Goal: Task Accomplishment & Management: Manage account settings

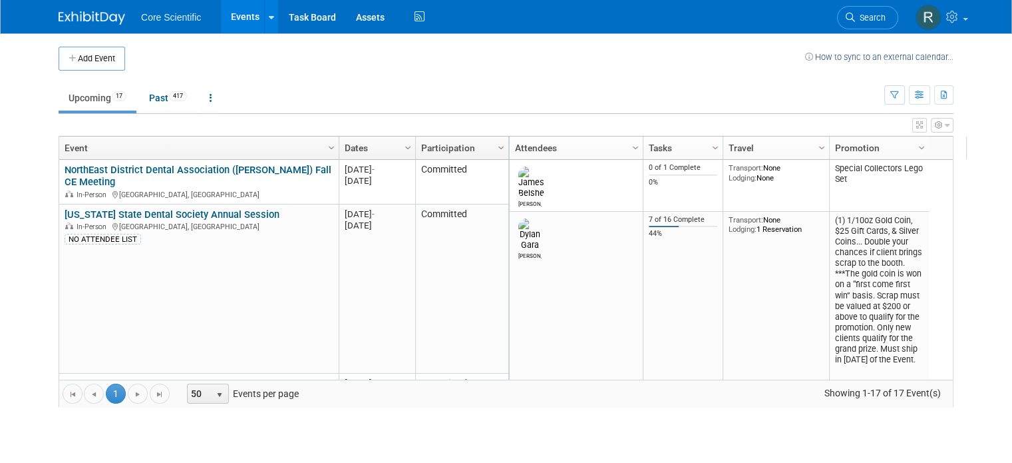
click at [7, 220] on body "Core Scientific Events Add Event Bulk Upload Events Shareable Event Boards Rece…" at bounding box center [506, 231] width 1012 height 463
click at [75, 66] on button "Add Event" at bounding box center [92, 59] width 67 height 24
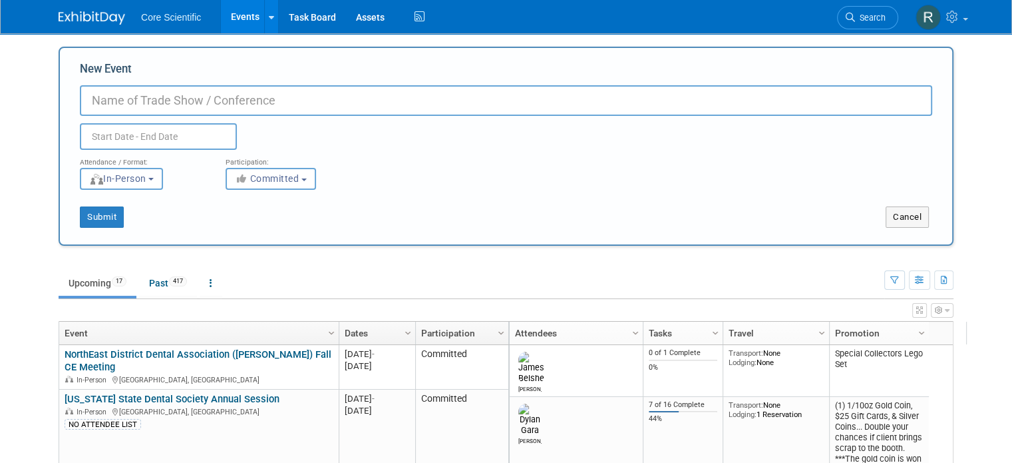
click at [197, 97] on input "New Event" at bounding box center [506, 100] width 853 height 31
type input "R"
type input "Fox River Valley Dental Society"
click at [189, 131] on input "text" at bounding box center [158, 136] width 157 height 27
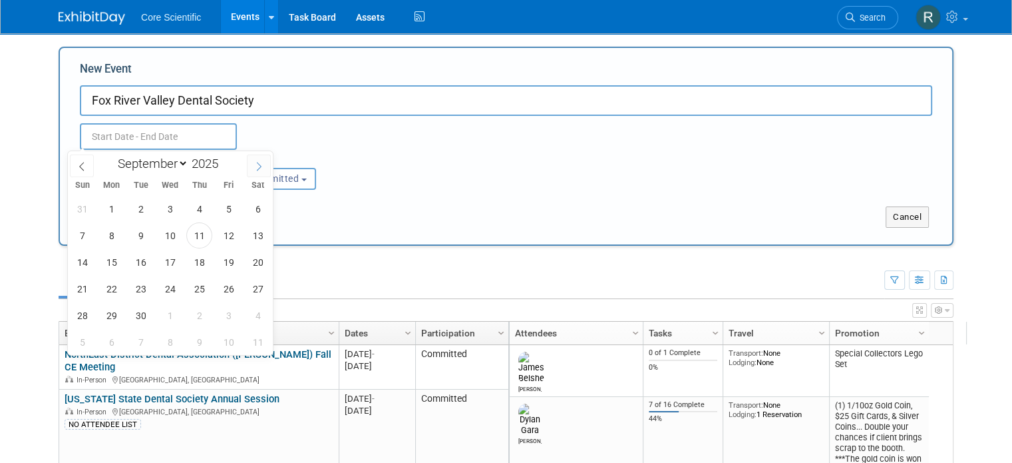
click at [252, 164] on span at bounding box center [259, 165] width 24 height 23
select select "9"
click at [139, 287] on span "21" at bounding box center [141, 289] width 26 height 26
type input "Oct 21, 2025 to Oct 21, 2025"
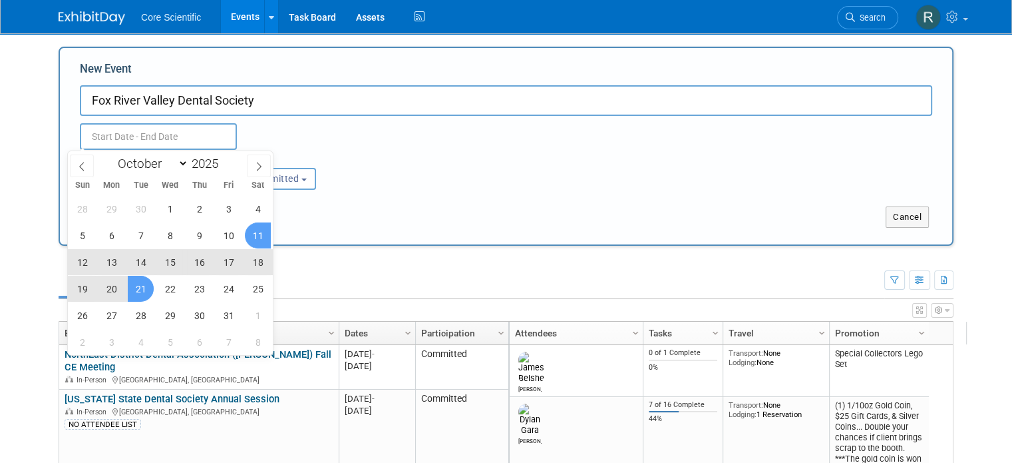
type input "Oct 21, 2025 to Oct 21, 2025"
click at [341, 130] on div "Oct 21, 2025 to Oct 21, 2025 Duplicate Event Warning" at bounding box center [506, 133] width 873 height 34
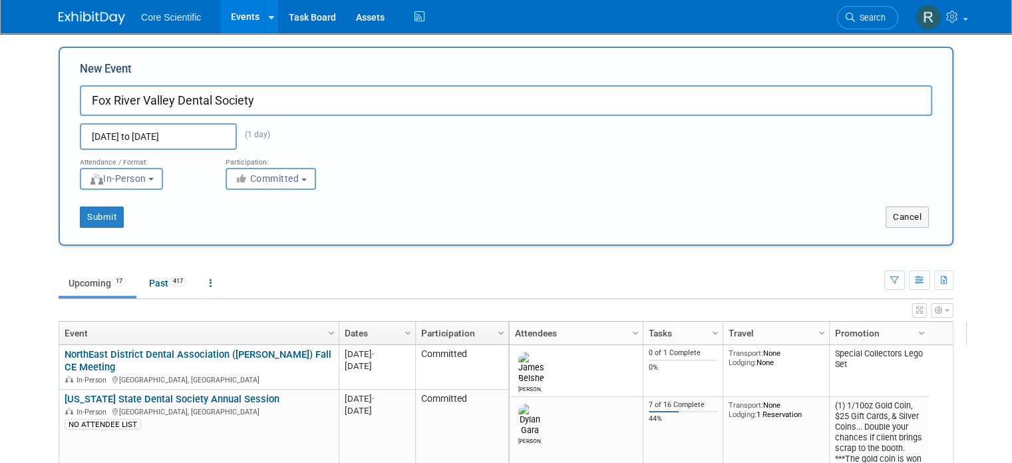
click at [303, 96] on input "Fox River Valley Dental Society" at bounding box center [506, 100] width 853 height 31
type input "Fox River Valley Dental Society Meeting"
click at [100, 218] on button "Submit" at bounding box center [102, 216] width 44 height 21
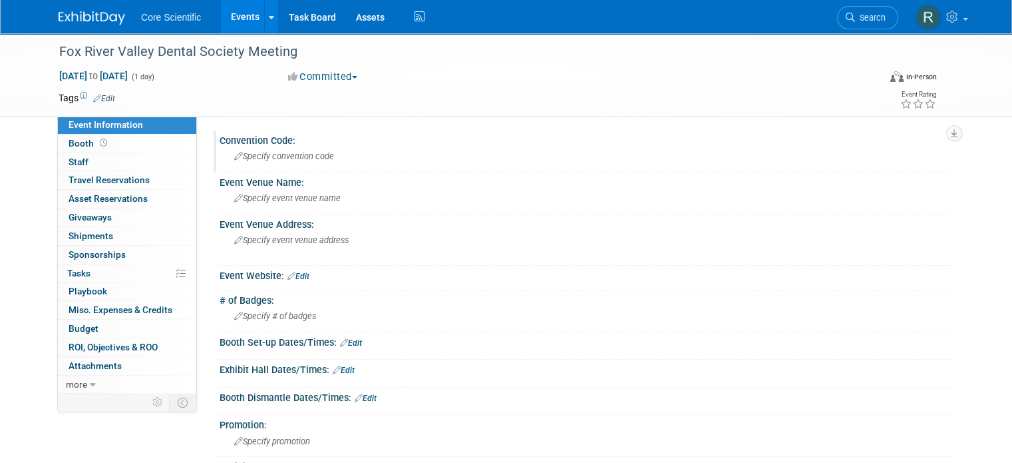
click at [284, 154] on span "Specify convention code" at bounding box center [284, 156] width 100 height 10
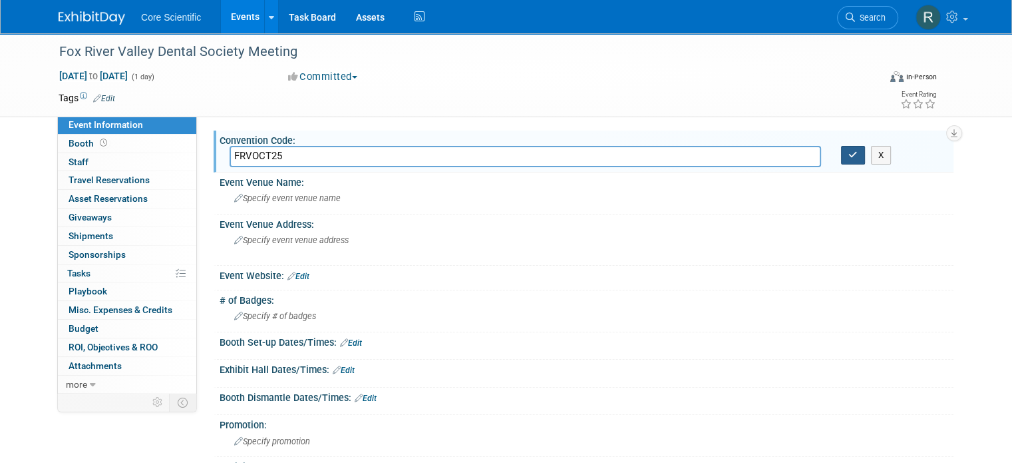
type input "FRVOCT25"
click at [858, 156] on icon "button" at bounding box center [853, 154] width 9 height 9
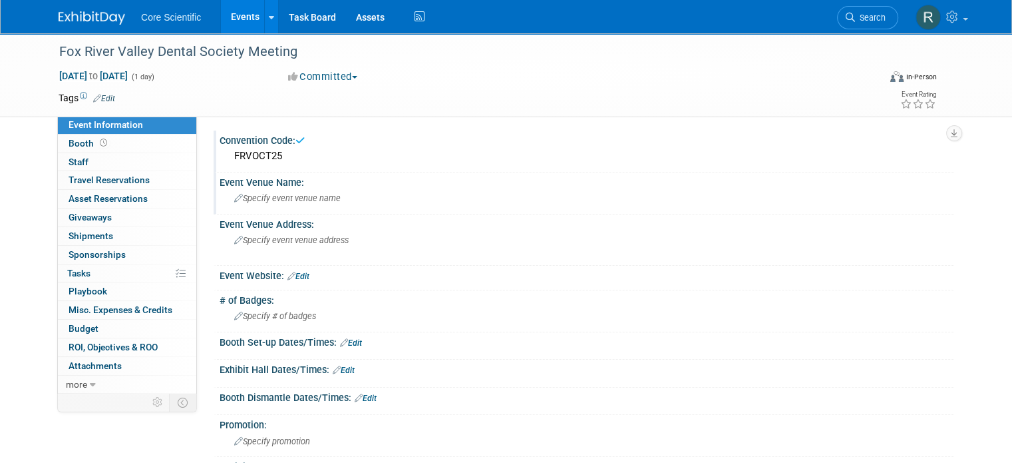
click at [349, 194] on div "Specify event venue name" at bounding box center [587, 198] width 714 height 21
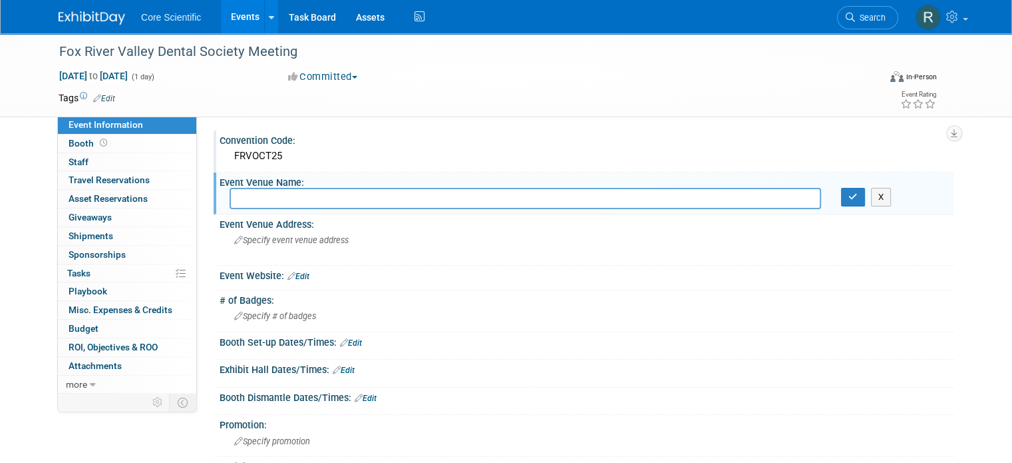
click at [338, 185] on div "Event Venue Name:" at bounding box center [587, 180] width 734 height 17
click at [330, 199] on input "text" at bounding box center [526, 198] width 592 height 21
type input "s"
type input "St. Charles Place"
click at [858, 197] on icon "button" at bounding box center [853, 196] width 9 height 9
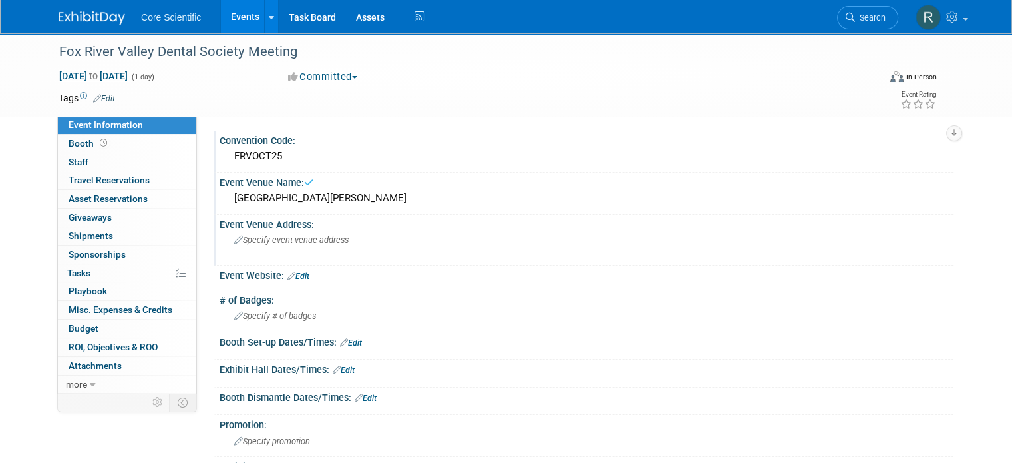
click at [385, 242] on div "Specify event venue address" at bounding box center [373, 245] width 286 height 31
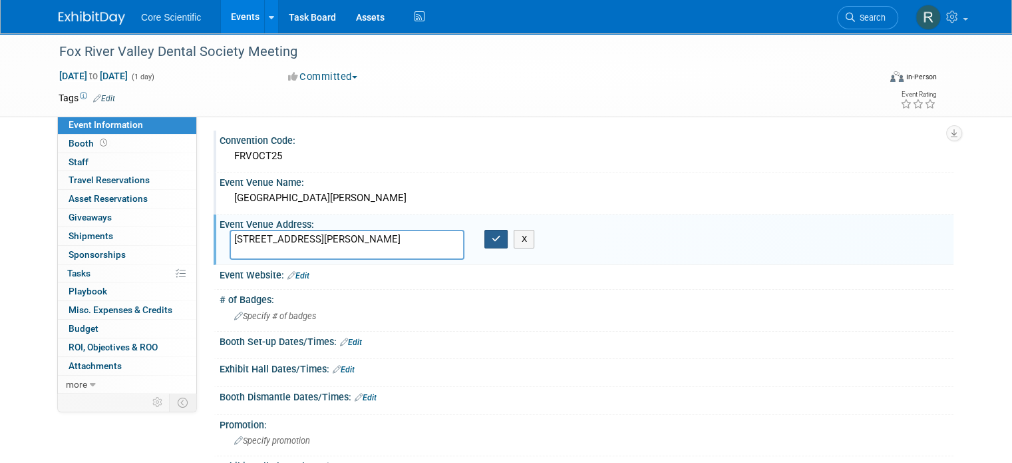
type textarea "2550 E. Main St., St. Charles"
click at [498, 242] on button "button" at bounding box center [497, 239] width 24 height 19
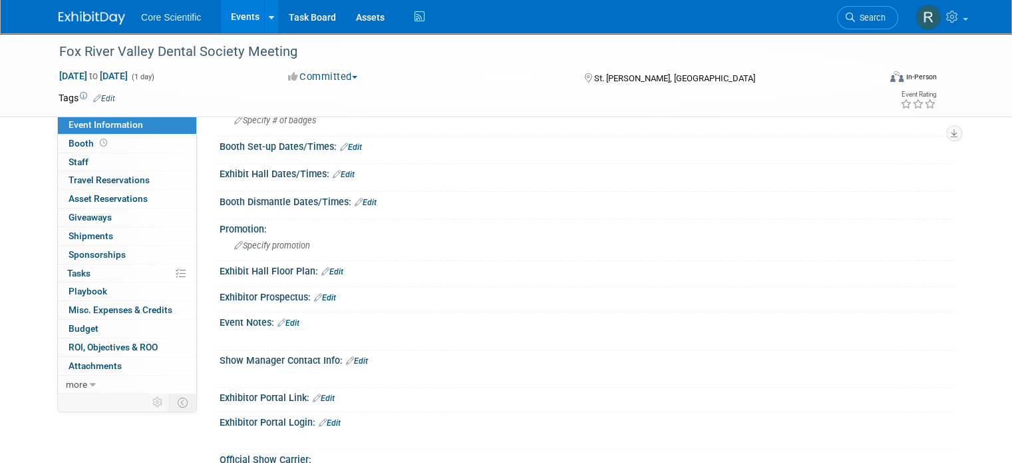
scroll to position [200, 0]
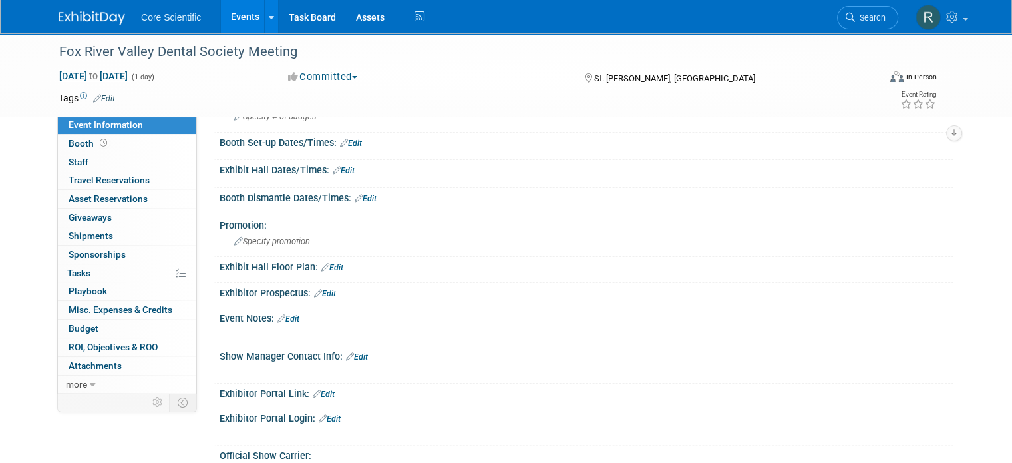
click at [286, 315] on link "Edit" at bounding box center [289, 318] width 22 height 9
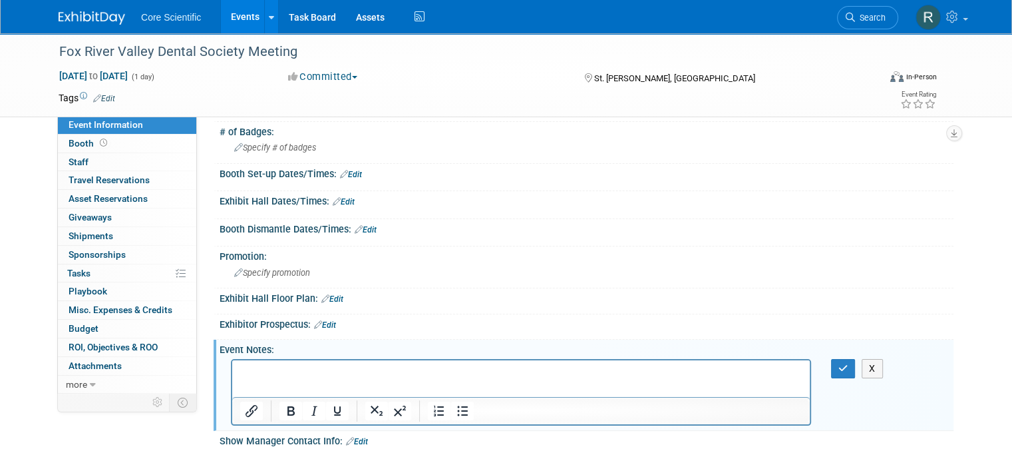
scroll to position [333, 0]
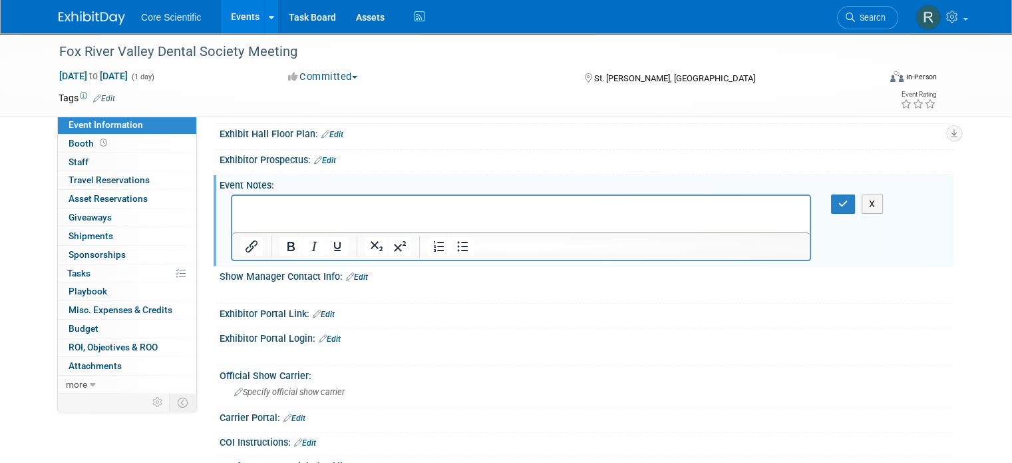
click at [270, 201] on p "Rich Text Area. Press ALT-0 for help." at bounding box center [521, 206] width 562 height 13
paste body "Rich Text Area. Press ALT-0 for help."
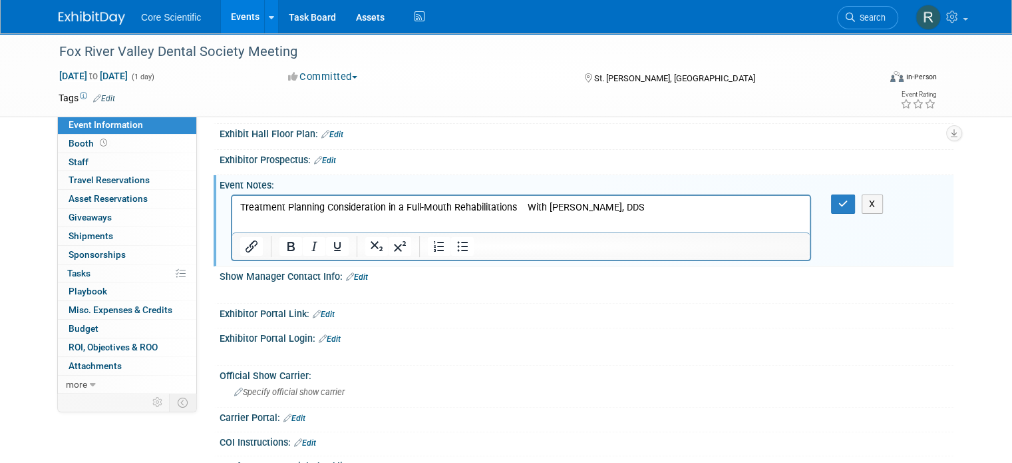
click at [543, 208] on p "Treatment Planning Consideration in a Full-Mouth Rehabilitations With Alec Zure…" at bounding box center [521, 206] width 562 height 13
click at [531, 206] on p "Treatment Planning Consideration in a Full-Mouth Rehabilitations With Alec Zure…" at bounding box center [521, 206] width 562 height 13
click at [526, 207] on p "Treatment Planning Consideration in a Full-Mouth Rehabilitations With Alec Zure…" at bounding box center [521, 206] width 562 height 13
click at [651, 196] on html "Treatment Planning Consideration in a Full-Mouth Rehabilitations - With Alec Zu…" at bounding box center [521, 204] width 578 height 19
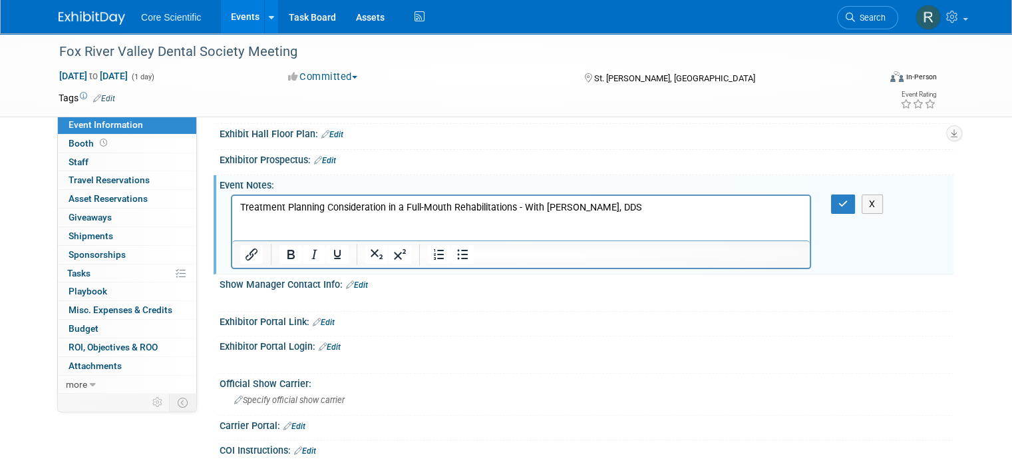
click at [541, 232] on p "Rich Text Area. Press ALT-0 for help." at bounding box center [521, 233] width 562 height 13
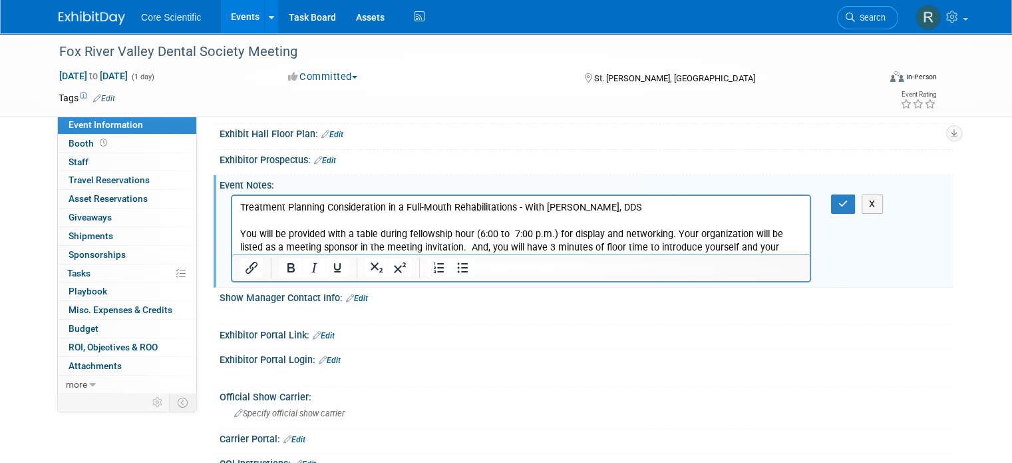
click at [556, 308] on div at bounding box center [521, 312] width 580 height 13
click at [849, 203] on icon "button" at bounding box center [844, 203] width 10 height 9
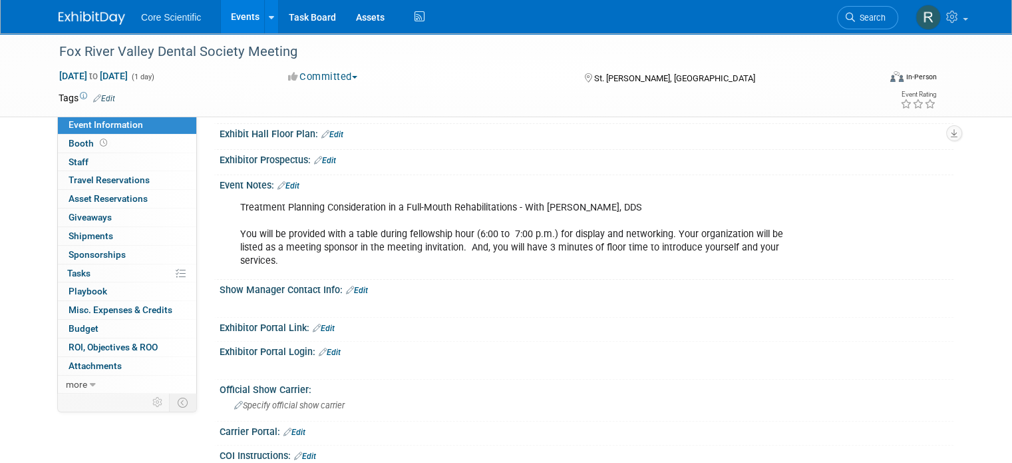
click at [337, 244] on div "Treatment Planning Consideration in a Full-Mouth Rehabilitations - With Alec Zu…" at bounding box center [521, 234] width 580 height 80
click at [286, 184] on link "Edit" at bounding box center [289, 185] width 22 height 9
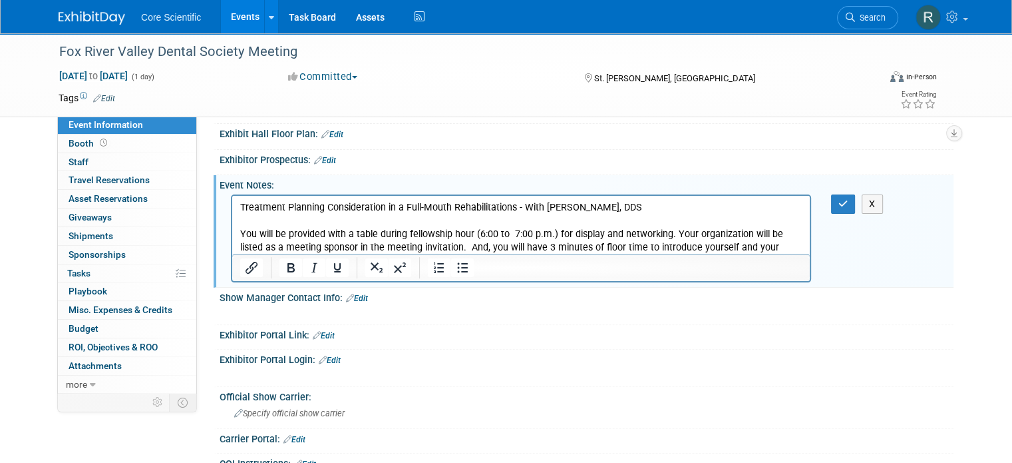
scroll to position [0, 0]
click at [785, 246] on p "Treatment Planning Consideration in a Full-Mouth Rehabilitations - With Alec Zu…" at bounding box center [521, 233] width 562 height 67
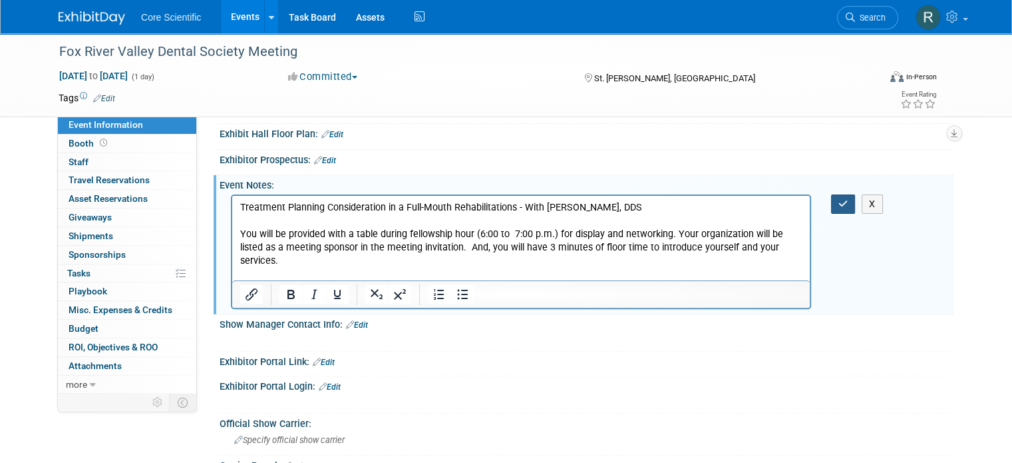
click at [843, 200] on button "button" at bounding box center [843, 203] width 25 height 19
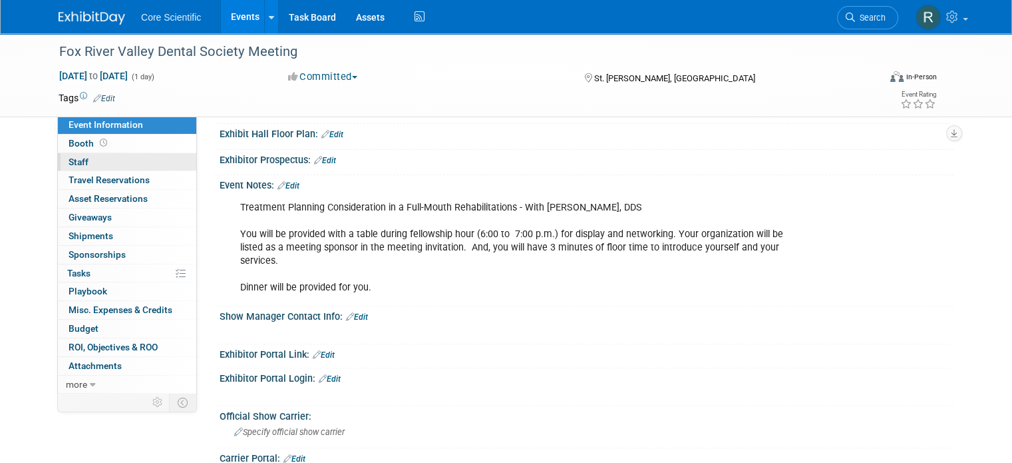
click at [75, 159] on span "Staff 0" at bounding box center [79, 161] width 20 height 11
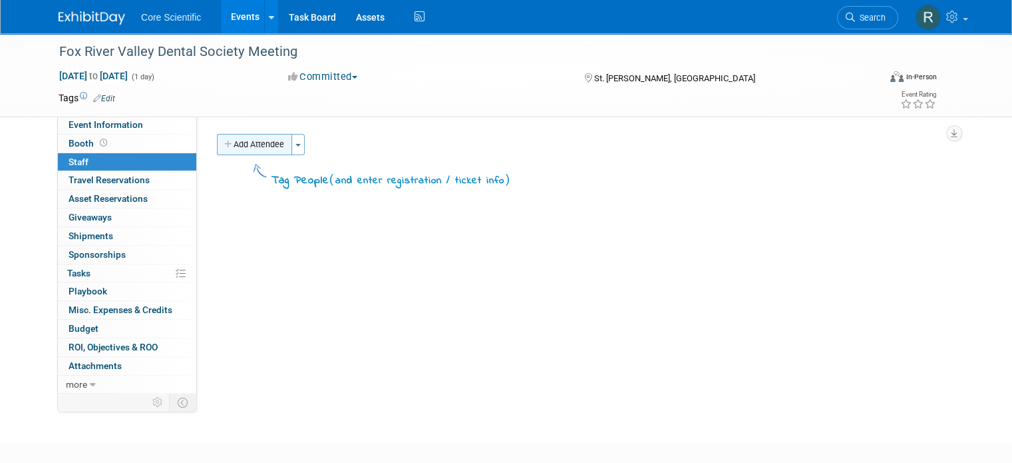
click at [238, 142] on button "Add Attendee" at bounding box center [254, 144] width 75 height 21
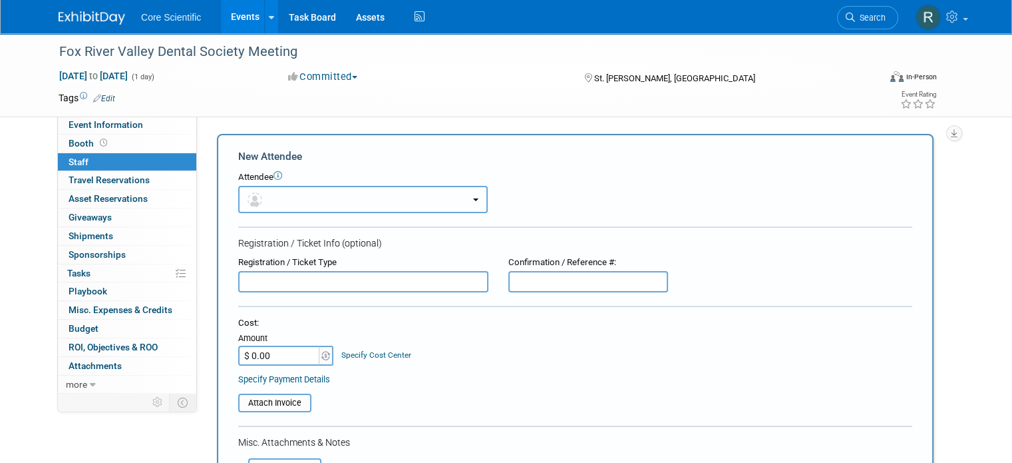
click at [365, 198] on button "button" at bounding box center [363, 199] width 250 height 27
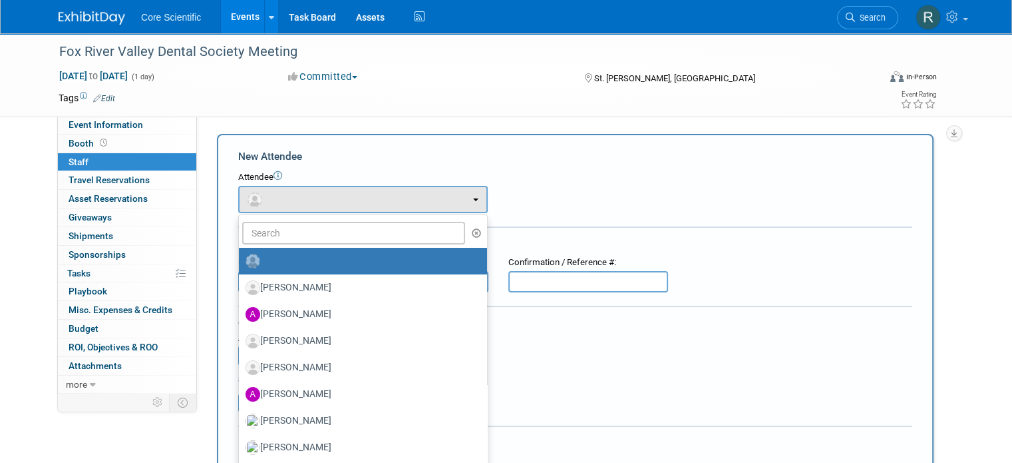
click at [559, 190] on div "Attendee <img src="https://www.exhibitday.com/Images/Unassigned-User-Icon.png" …" at bounding box center [575, 192] width 674 height 42
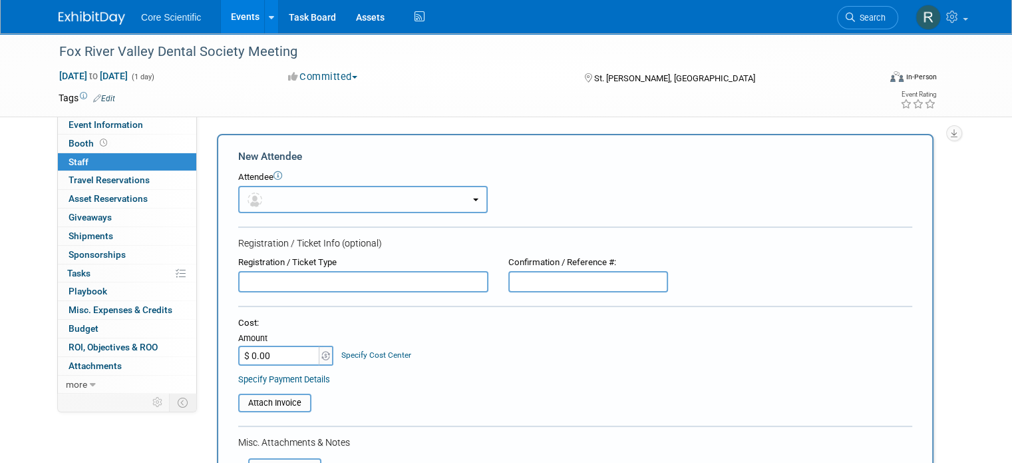
click at [365, 198] on button "button" at bounding box center [363, 199] width 250 height 27
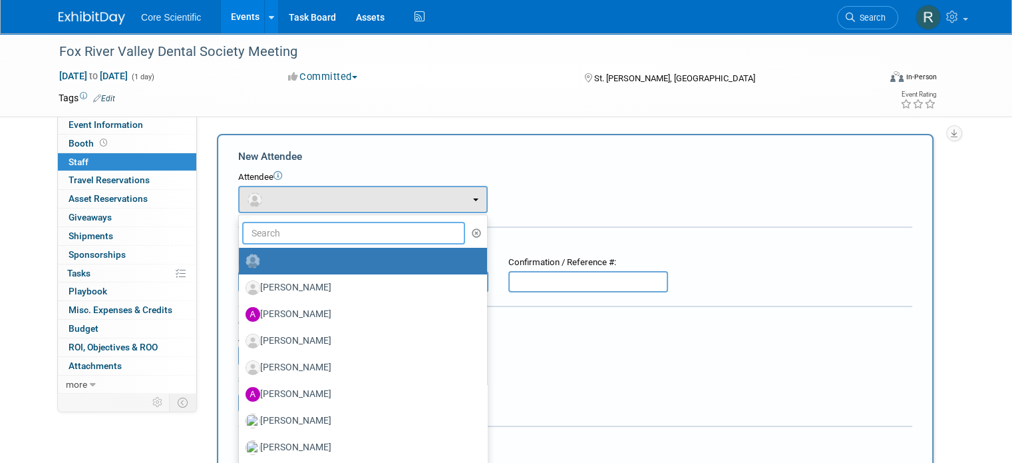
click at [347, 235] on input "text" at bounding box center [353, 233] width 223 height 23
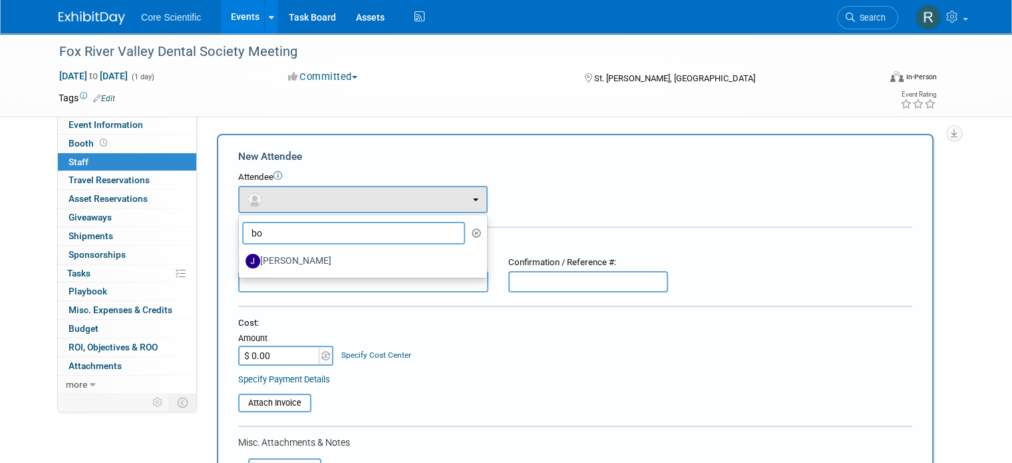
type input "b"
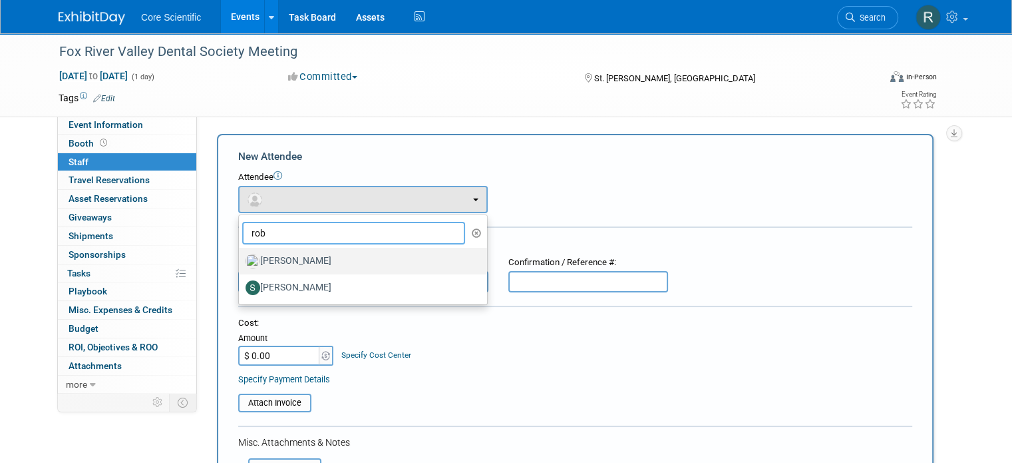
type input "rob"
click at [339, 260] on label "Robert Dittmann" at bounding box center [360, 260] width 228 height 21
click at [241, 260] on input "Robert Dittmann" at bounding box center [236, 259] width 9 height 9
select select "0b187db6-b03f-40e5-ac82-0cf0360676f1"
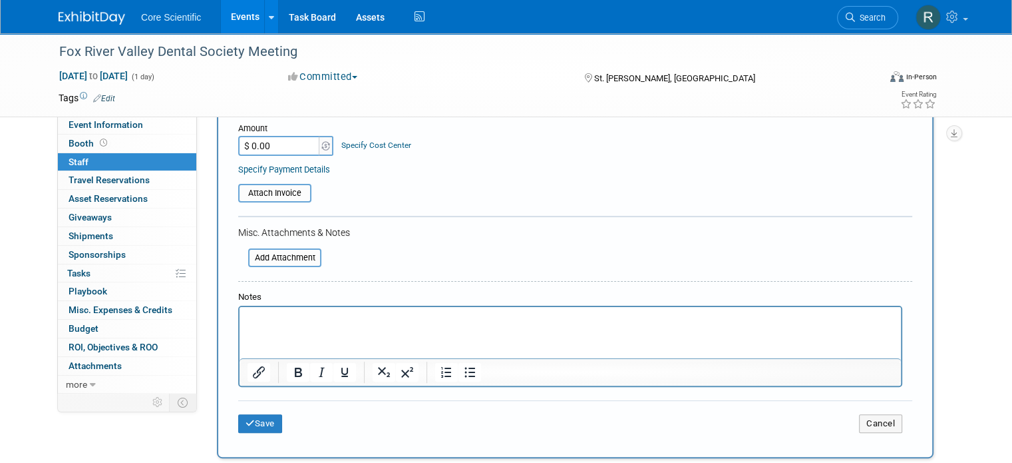
scroll to position [266, 0]
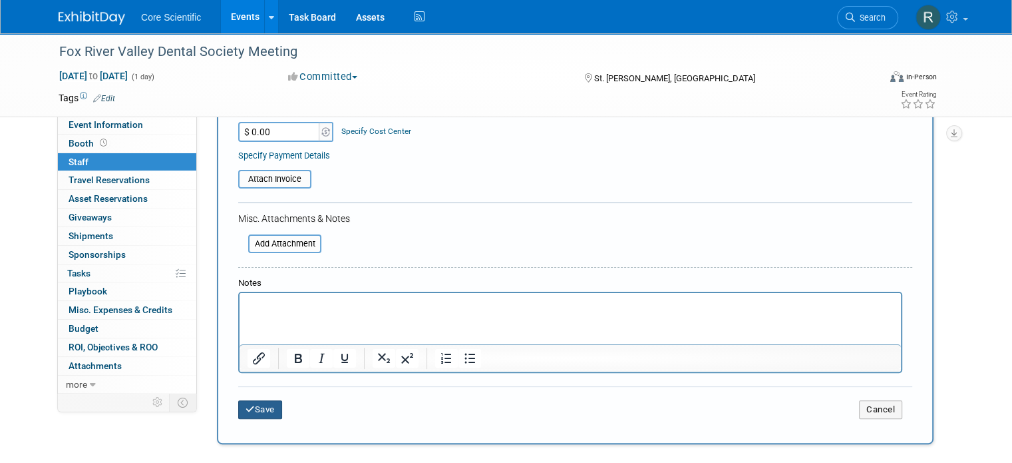
click at [263, 411] on button "Save" at bounding box center [260, 409] width 44 height 19
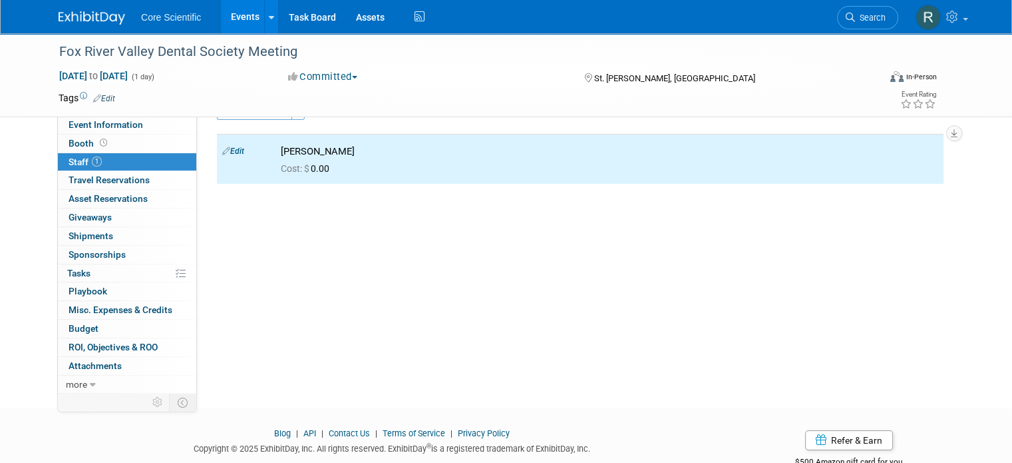
scroll to position [0, 0]
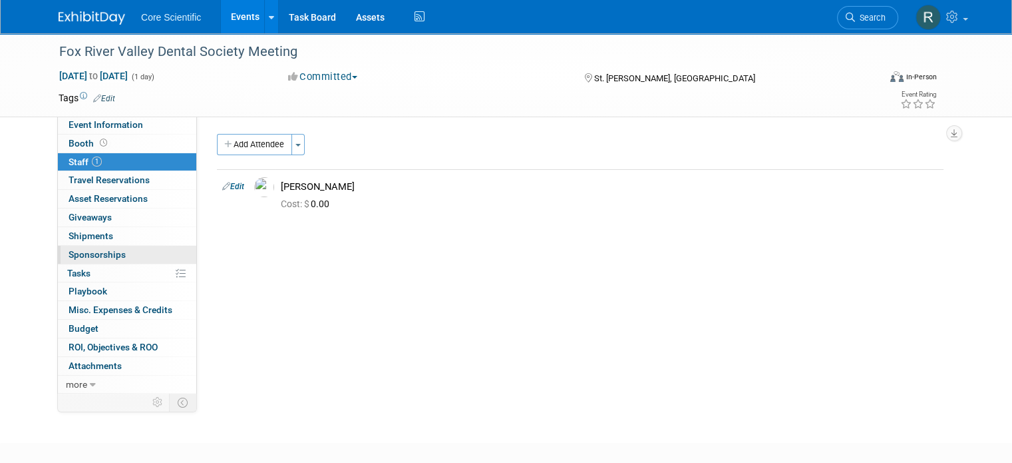
click at [100, 256] on span "Sponsorships 0" at bounding box center [97, 254] width 57 height 11
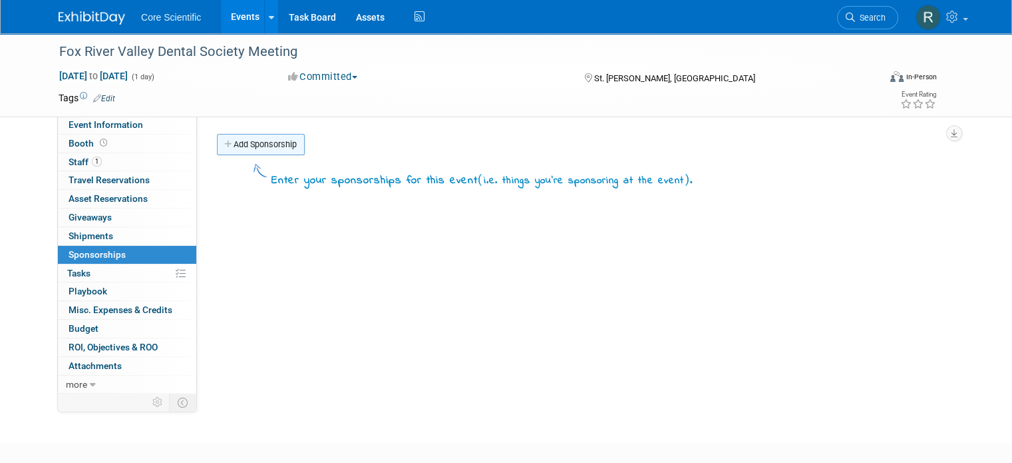
click at [248, 147] on link "Add Sponsorship" at bounding box center [261, 144] width 88 height 21
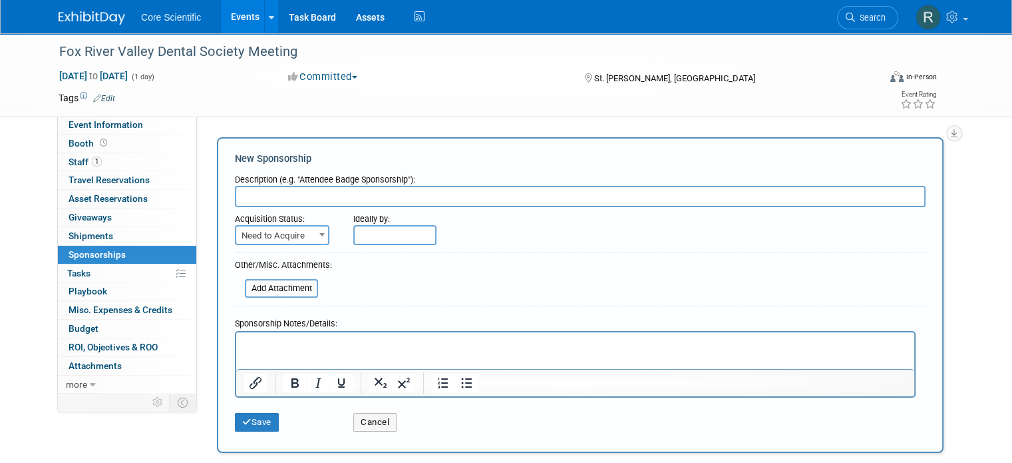
click at [255, 200] on input "text" at bounding box center [580, 196] width 691 height 21
type input "Meeting Sponsorship"
click at [291, 288] on input "file" at bounding box center [237, 288] width 158 height 16
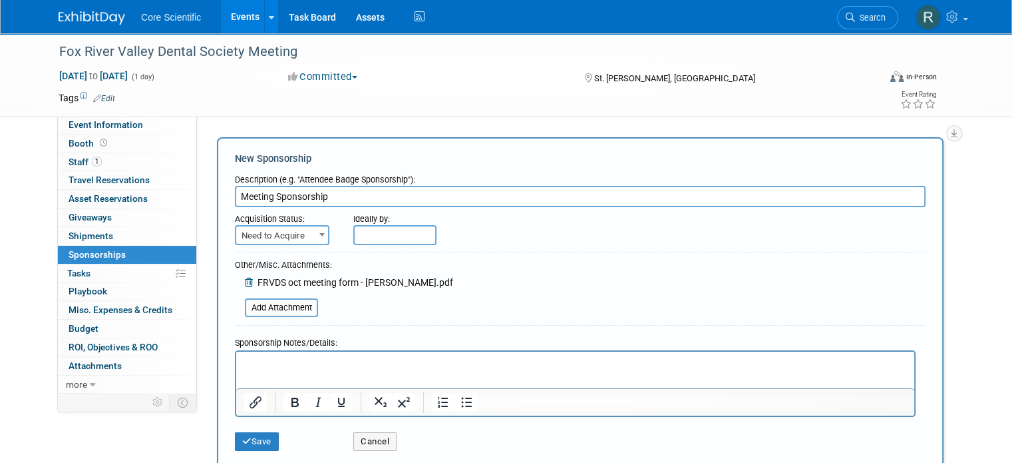
click at [387, 282] on span "FRVDS oct meeting form - dittmann.pdf" at bounding box center [356, 282] width 196 height 11
click at [276, 236] on span "Need to Acquire" at bounding box center [282, 235] width 92 height 19
select select "2"
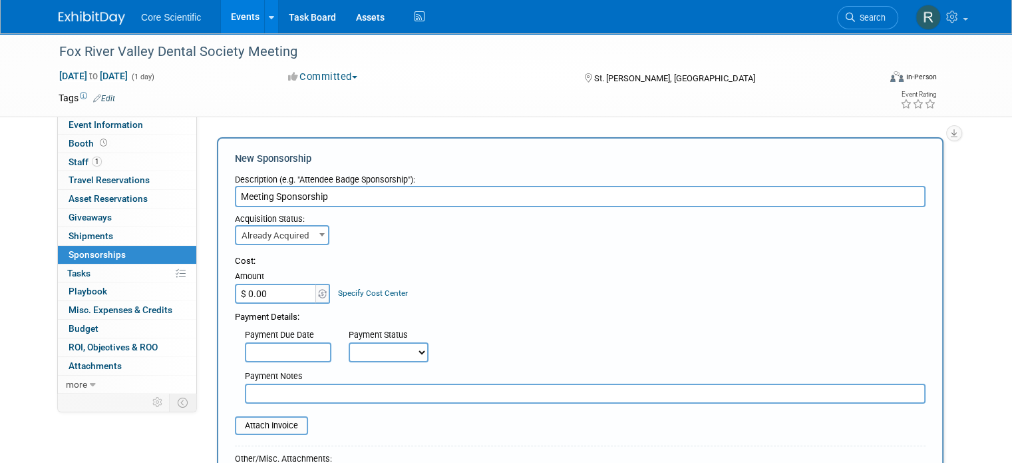
click at [258, 290] on input "$ 0.00" at bounding box center [276, 294] width 83 height 20
type input "$ 500.00"
click at [487, 305] on div "Payment Details:" at bounding box center [580, 313] width 691 height 20
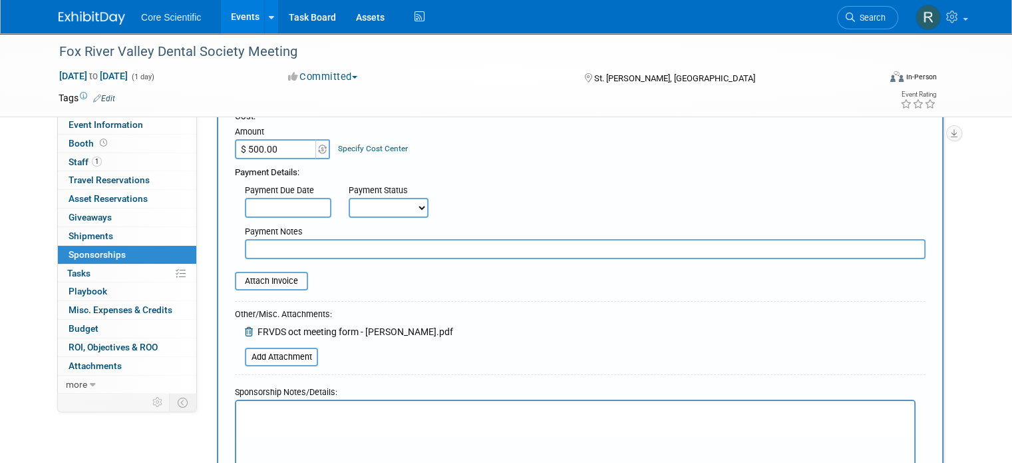
scroll to position [67, 0]
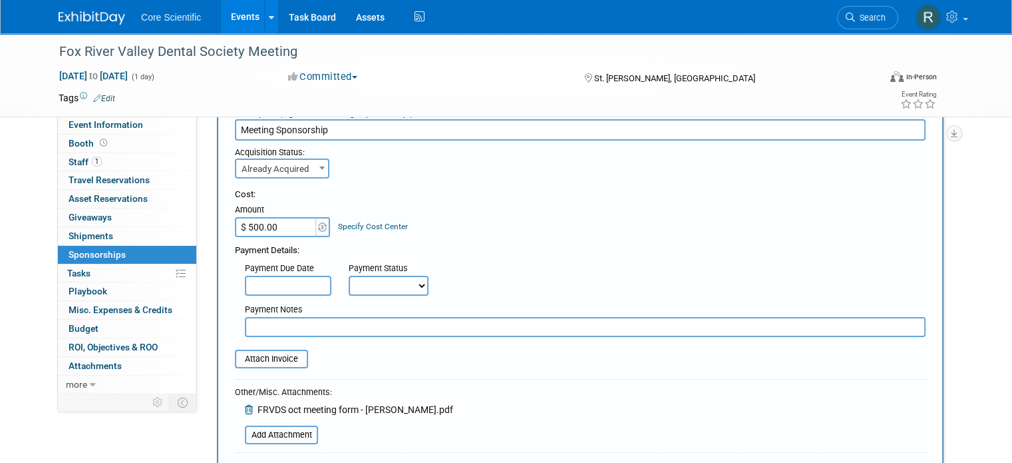
click at [389, 288] on select "Not Paid Yet Partially Paid Paid in Full" at bounding box center [389, 286] width 80 height 20
select select "1"
click at [349, 276] on select "Not Paid Yet Partially Paid Paid in Full" at bounding box center [389, 286] width 80 height 20
click at [468, 242] on div "Payment Details:" at bounding box center [580, 247] width 691 height 20
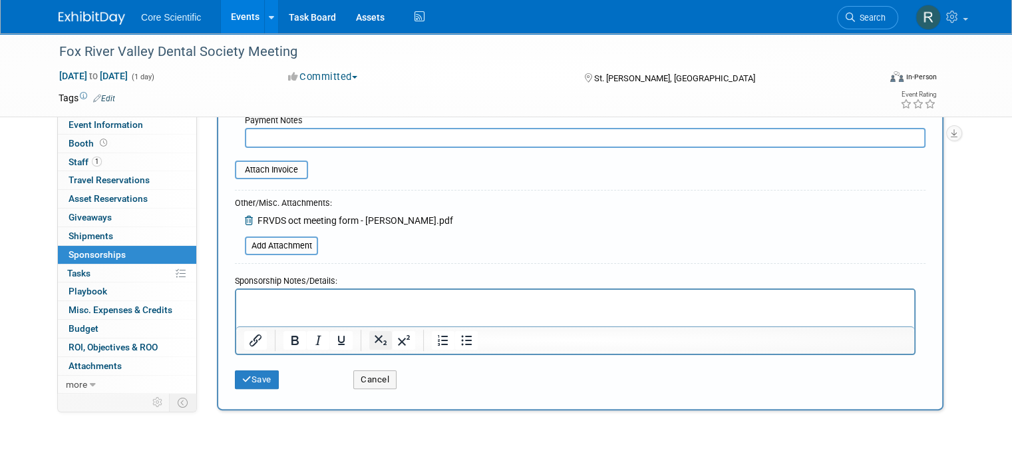
scroll to position [266, 0]
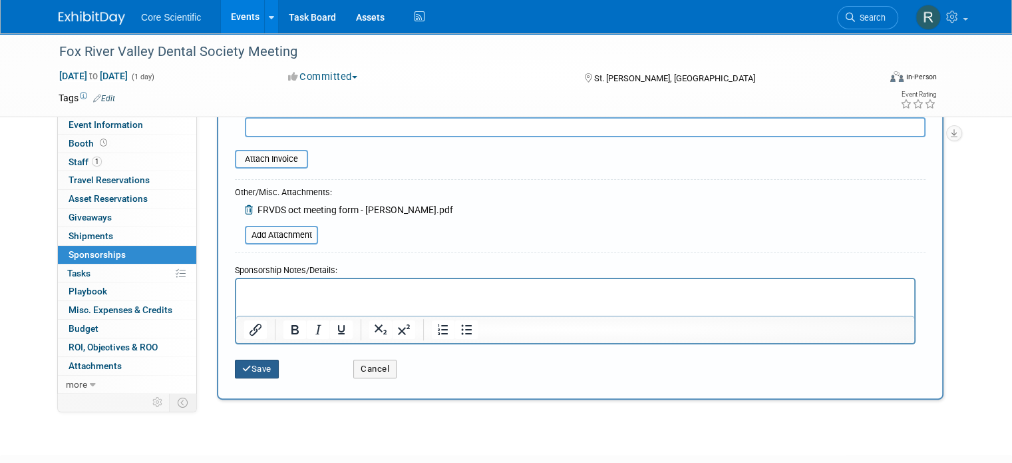
click at [252, 369] on button "Save" at bounding box center [257, 368] width 44 height 19
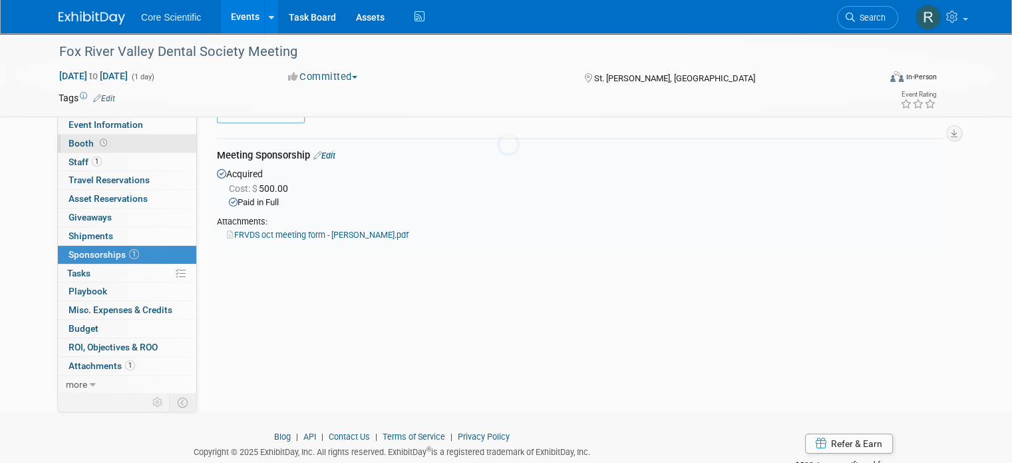
scroll to position [27, 0]
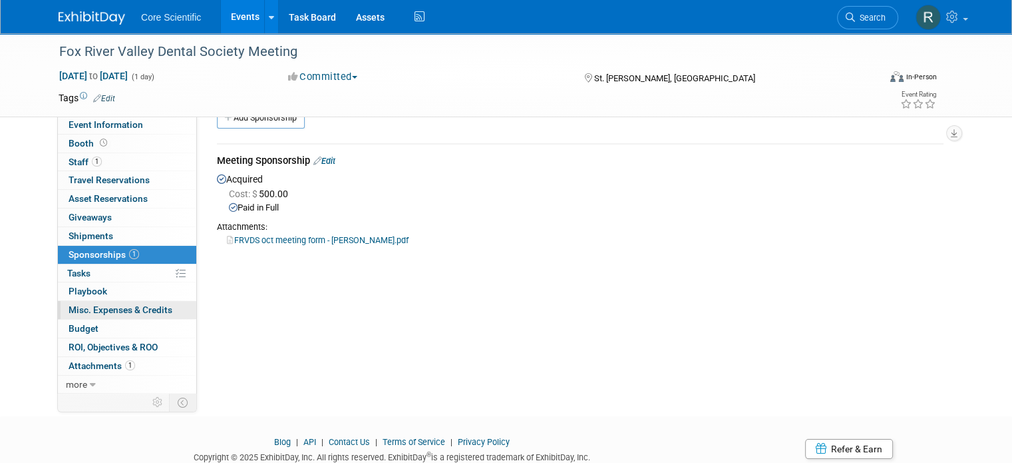
click at [118, 312] on span "Misc. Expenses & Credits 0" at bounding box center [121, 309] width 104 height 11
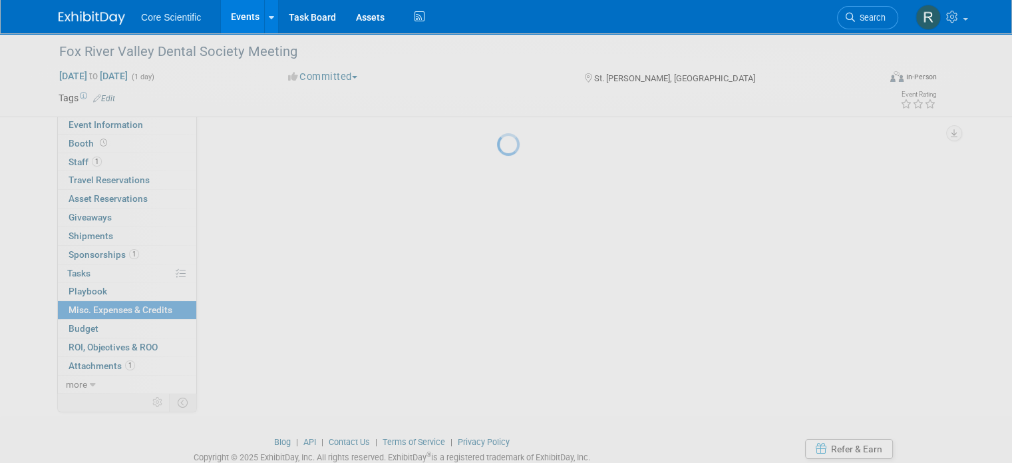
scroll to position [0, 0]
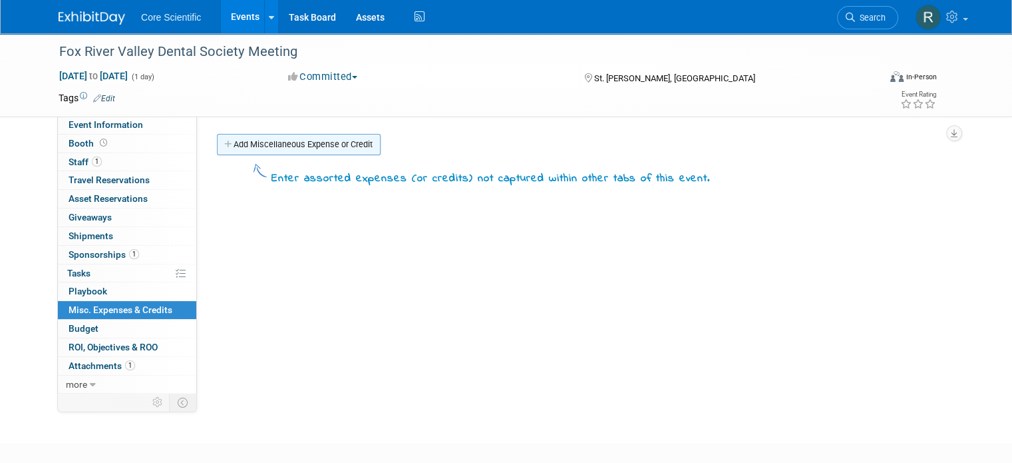
click at [250, 147] on link "Add Miscellaneous Expense or Credit" at bounding box center [299, 144] width 164 height 21
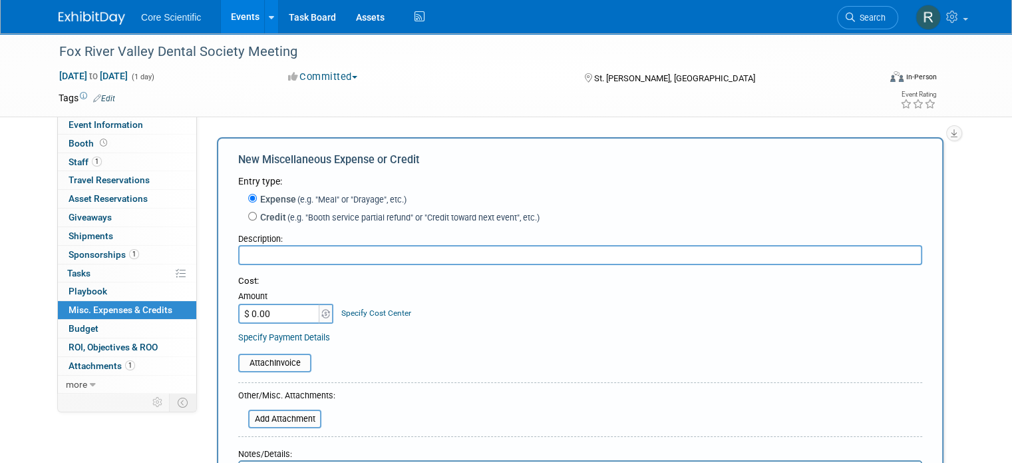
click at [257, 252] on input "text" at bounding box center [580, 255] width 684 height 20
type input "Dinner with sponsorship"
click at [272, 310] on input "$ 0.00" at bounding box center [279, 313] width 83 height 20
type input "$ 65.00"
click at [258, 364] on input "file" at bounding box center [231, 363] width 158 height 16
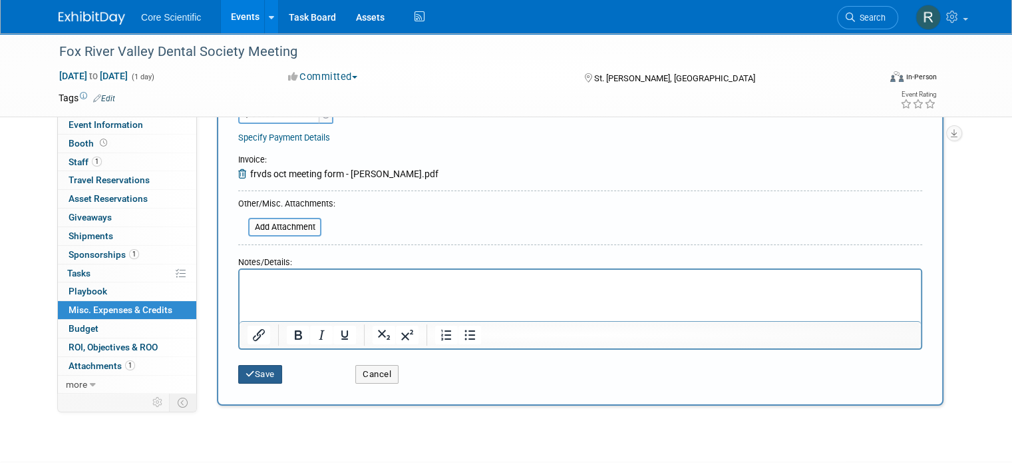
click at [244, 369] on button "Save" at bounding box center [260, 374] width 44 height 19
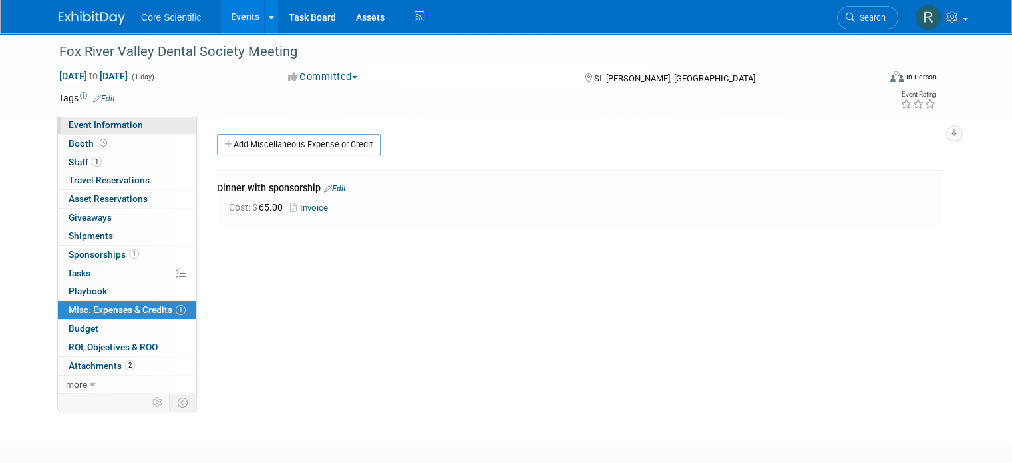
click at [123, 129] on span "Event Information" at bounding box center [106, 124] width 75 height 11
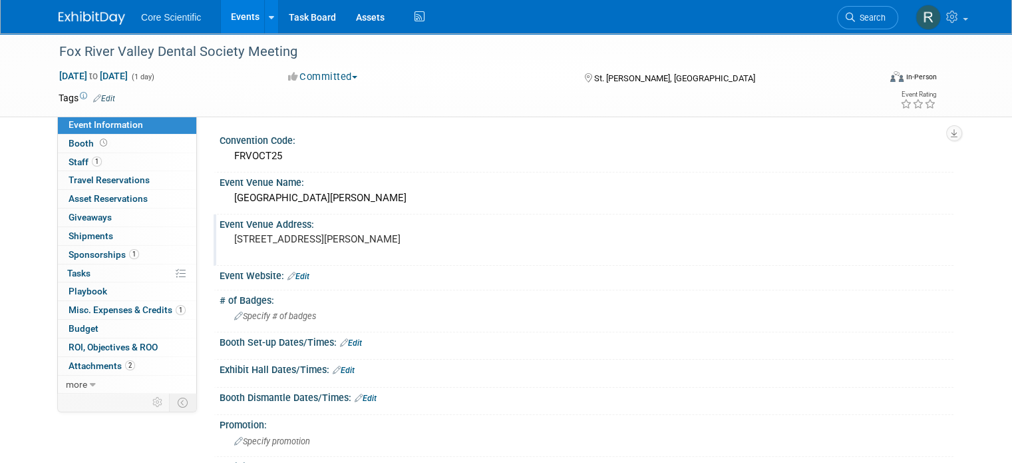
click at [399, 242] on pre "2550 E. Main St., St. Charles" at bounding box center [372, 239] width 277 height 12
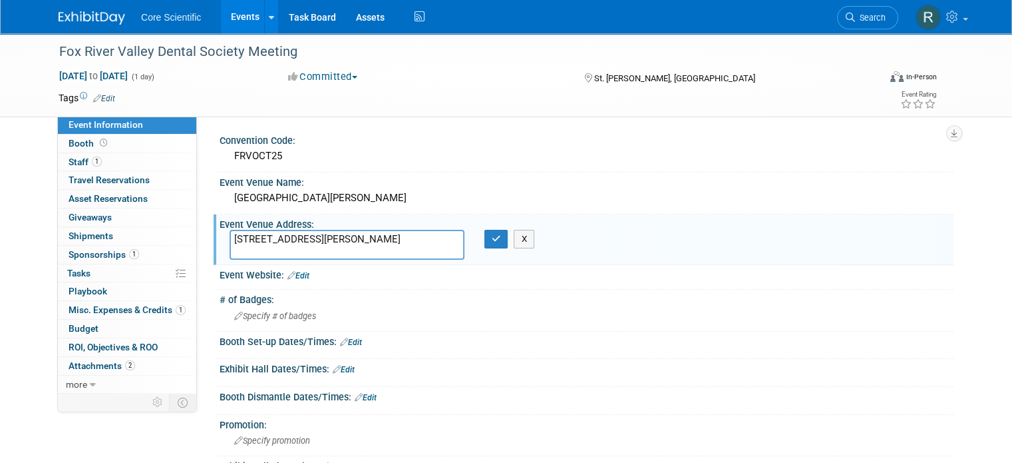
paste textarea "IL 60174"
click at [345, 232] on textarea "2550 E. Main St., St. Charles IL 60174" at bounding box center [347, 245] width 235 height 30
type textarea "[STREET_ADDRESS][PERSON_NAME]"
click at [492, 241] on icon "button" at bounding box center [496, 238] width 9 height 9
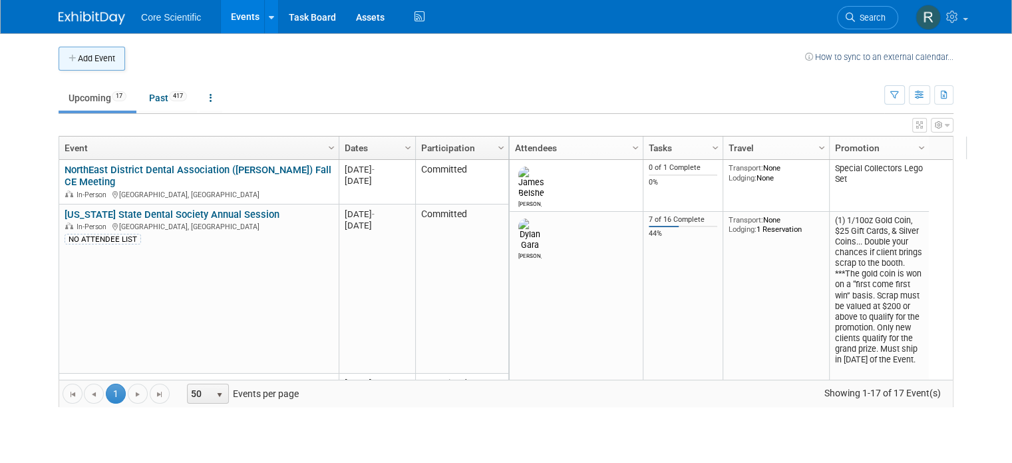
click at [73, 67] on button "Add Event" at bounding box center [92, 59] width 67 height 24
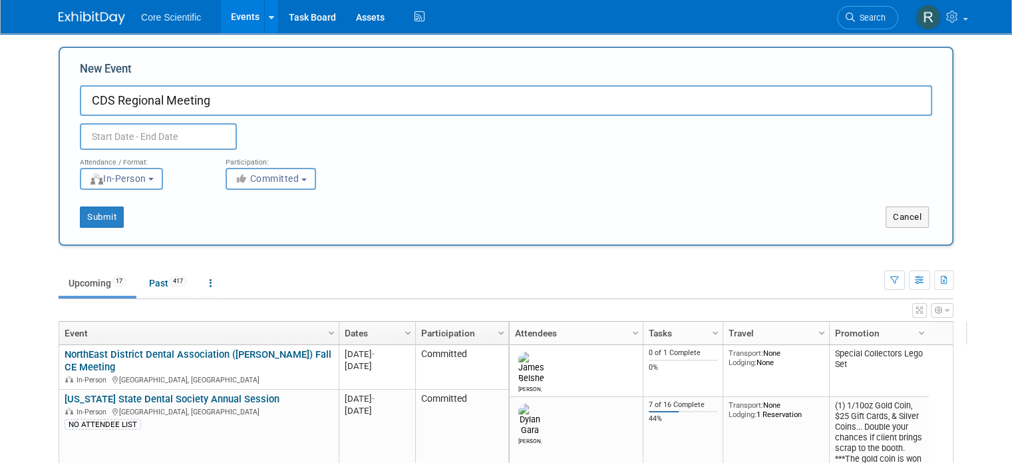
type input "CDS Regional Meeting"
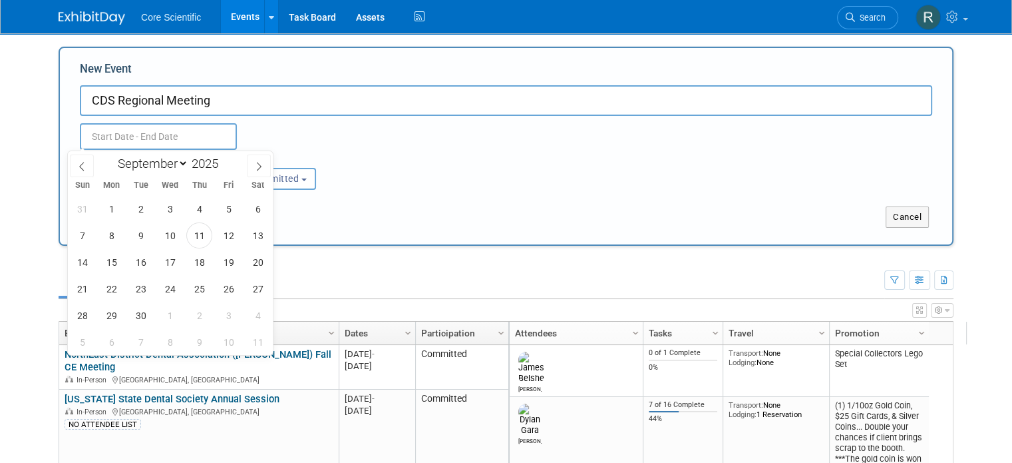
click at [171, 140] on input "text" at bounding box center [158, 136] width 157 height 27
click at [224, 271] on span "19" at bounding box center [229, 262] width 26 height 26
type input "Sep 19, 2025 to Sep 19, 2025"
click at [652, 201] on div "Submit Cancel" at bounding box center [506, 209] width 873 height 38
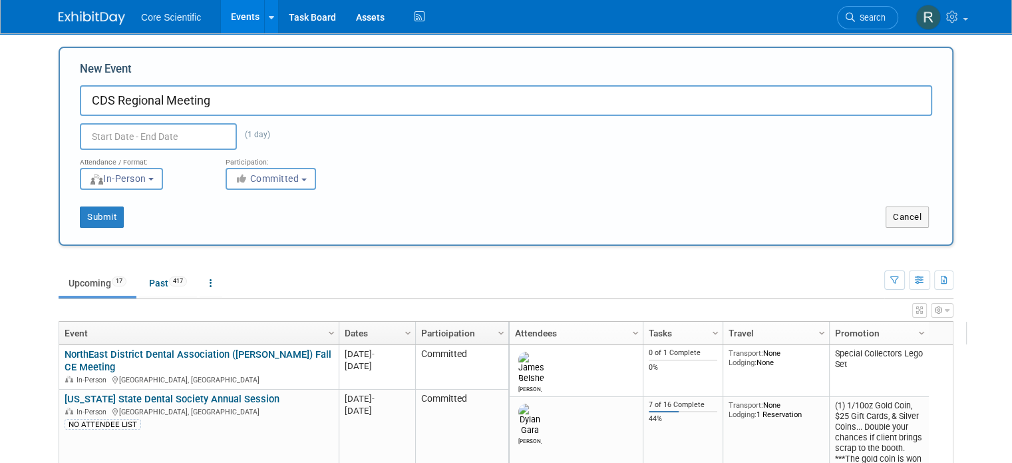
type input "Sep 19, 2025 to Sep 19, 2025"
click at [89, 224] on button "Submit" at bounding box center [102, 216] width 44 height 21
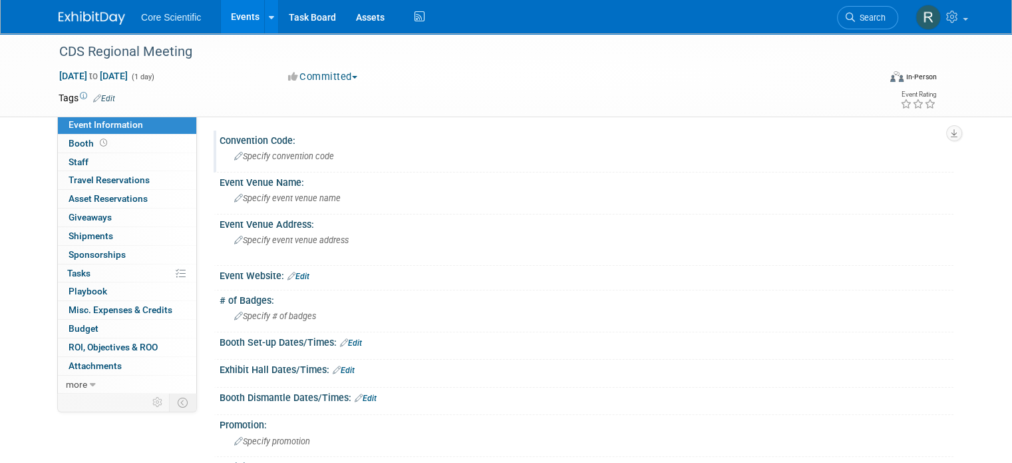
click at [272, 154] on span "Specify convention code" at bounding box center [284, 156] width 100 height 10
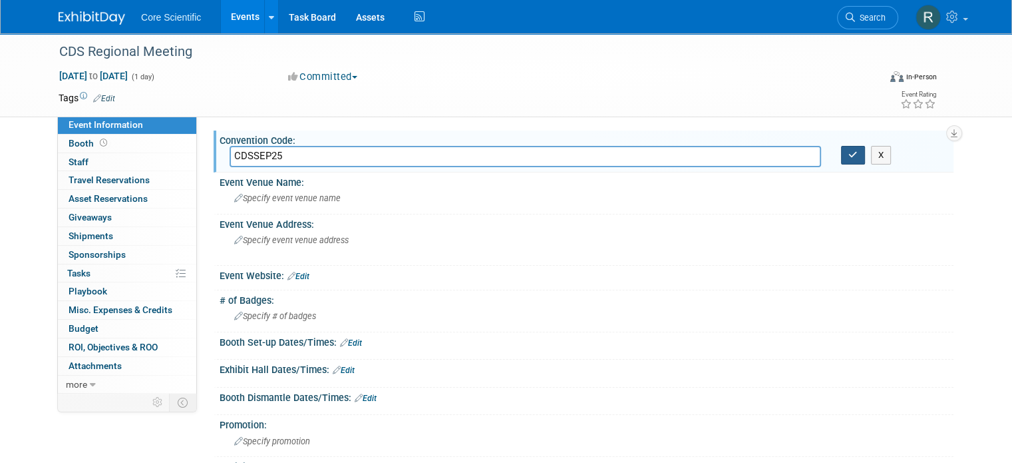
type input "CDSSEP25"
click at [865, 148] on button "button" at bounding box center [853, 155] width 24 height 19
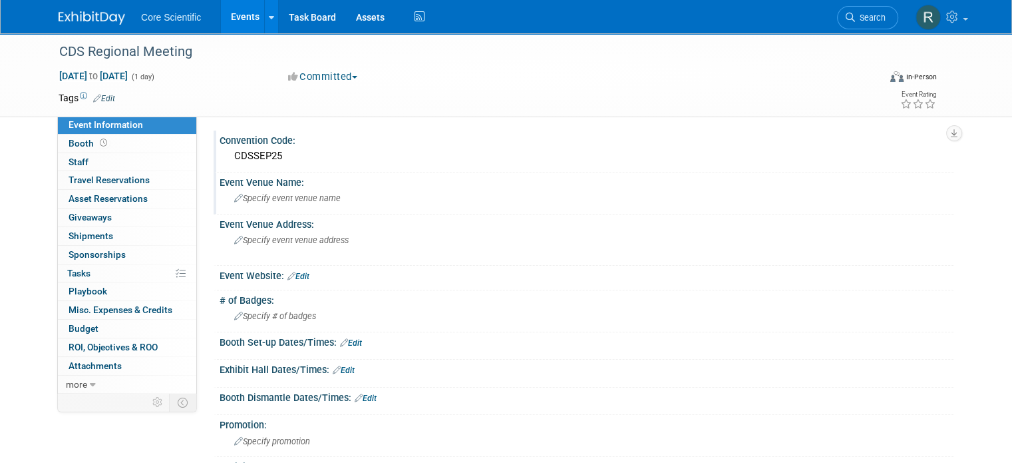
click at [335, 199] on div "Specify event venue name" at bounding box center [587, 198] width 714 height 21
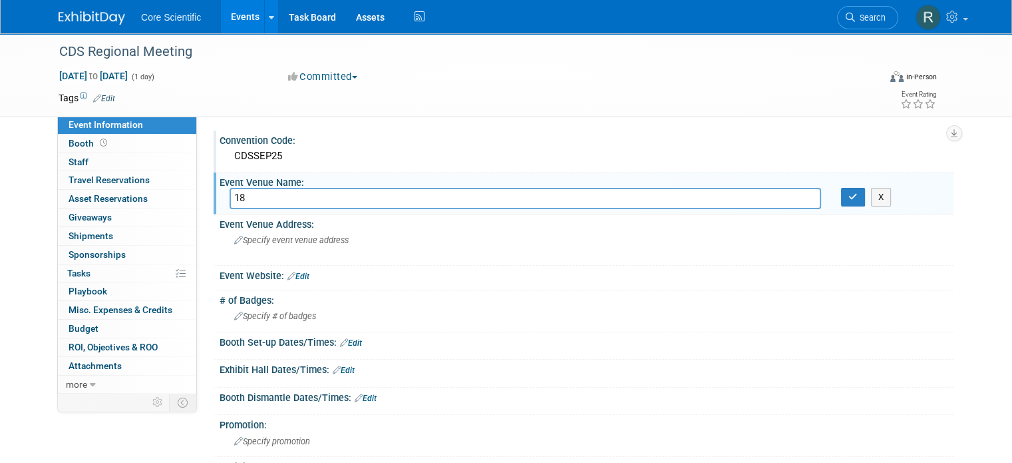
type input "1"
paste input "Hyatt Regency Schaumburg, Chicago"
type input "Hyatt Regency Schaumburg, Chicago"
click at [858, 198] on icon "button" at bounding box center [853, 196] width 9 height 9
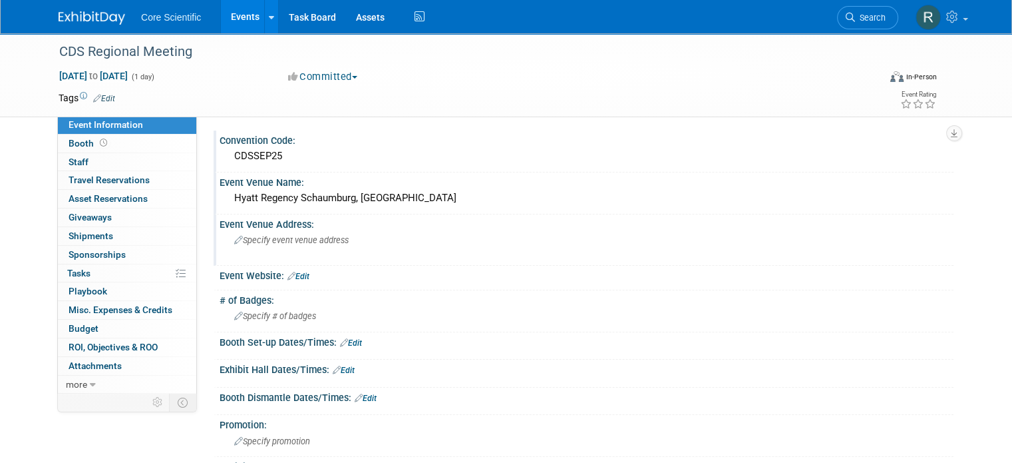
click at [363, 235] on div "Specify event venue address" at bounding box center [373, 245] width 286 height 31
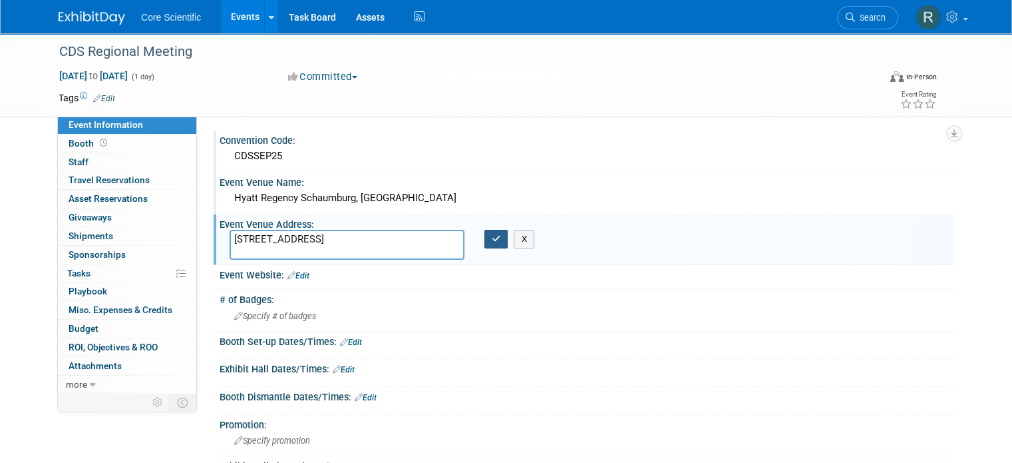
type textarea "1800 E Golf Rd, Schaumburg, IL, 60173"
click at [499, 234] on button "button" at bounding box center [497, 239] width 24 height 19
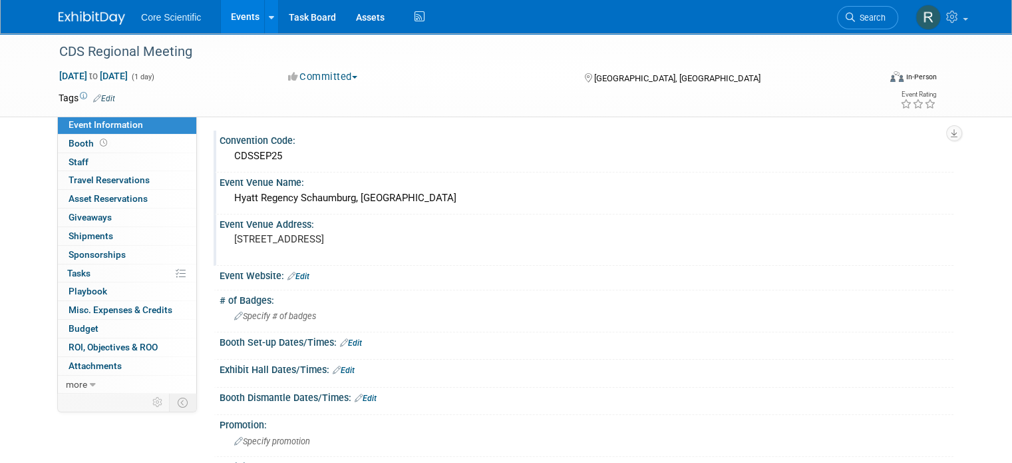
click at [288, 274] on icon at bounding box center [292, 276] width 8 height 9
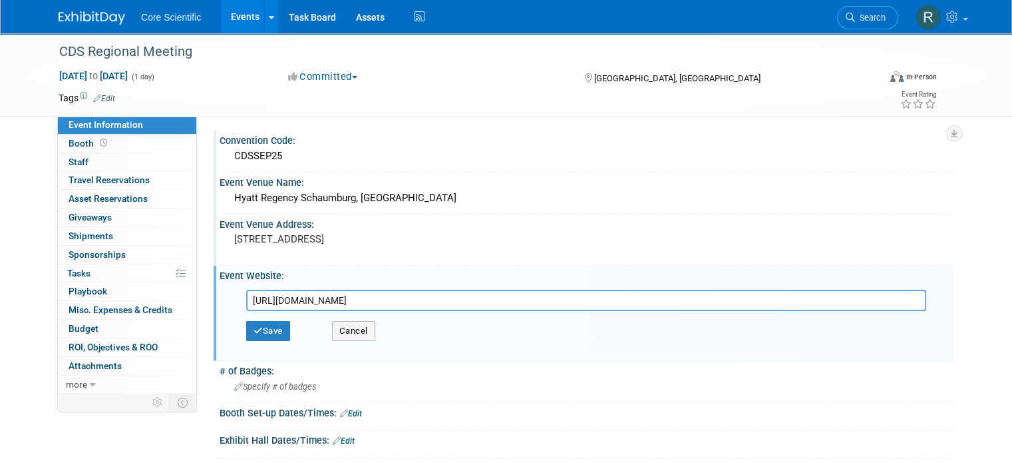
type input "https://www.cds.org/event/september-regional-meeting/"
click at [256, 339] on div "Save Cancel" at bounding box center [589, 331] width 687 height 40
click at [256, 325] on button "Save" at bounding box center [268, 331] width 44 height 20
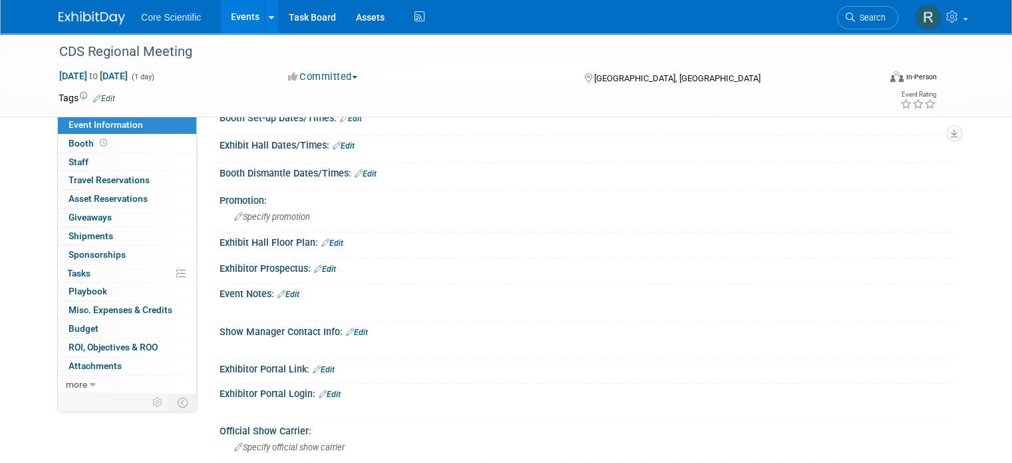
scroll to position [266, 0]
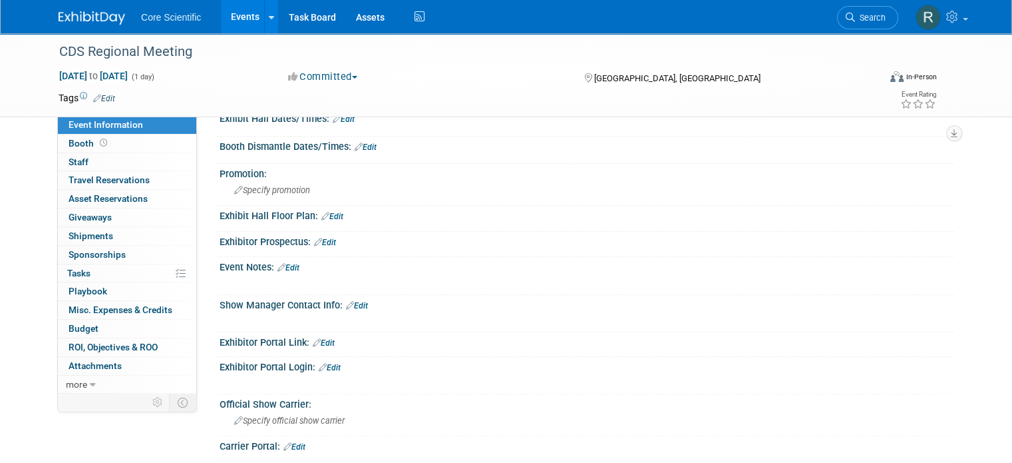
click at [274, 273] on div "X" at bounding box center [584, 276] width 717 height 7
click at [279, 264] on link "Edit" at bounding box center [289, 267] width 22 height 9
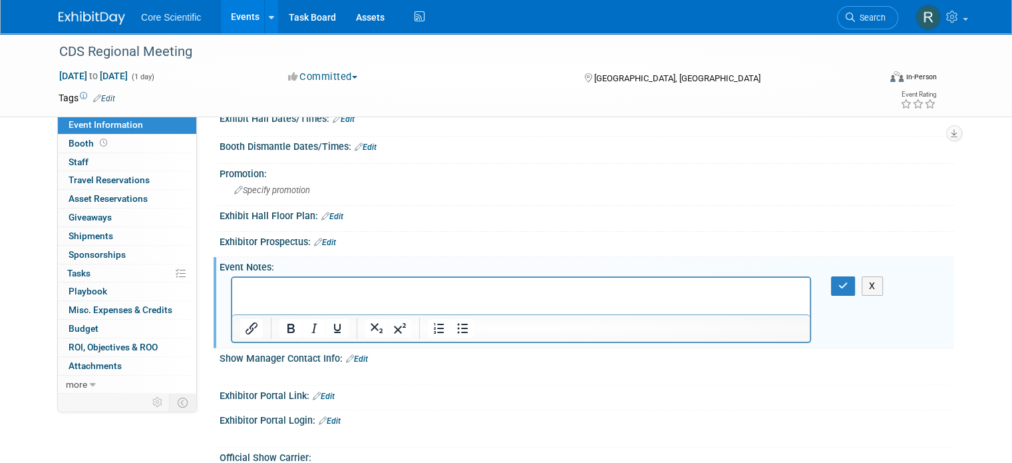
scroll to position [0, 0]
click at [357, 290] on p "9:00 am - 12:30 pm" at bounding box center [521, 288] width 562 height 13
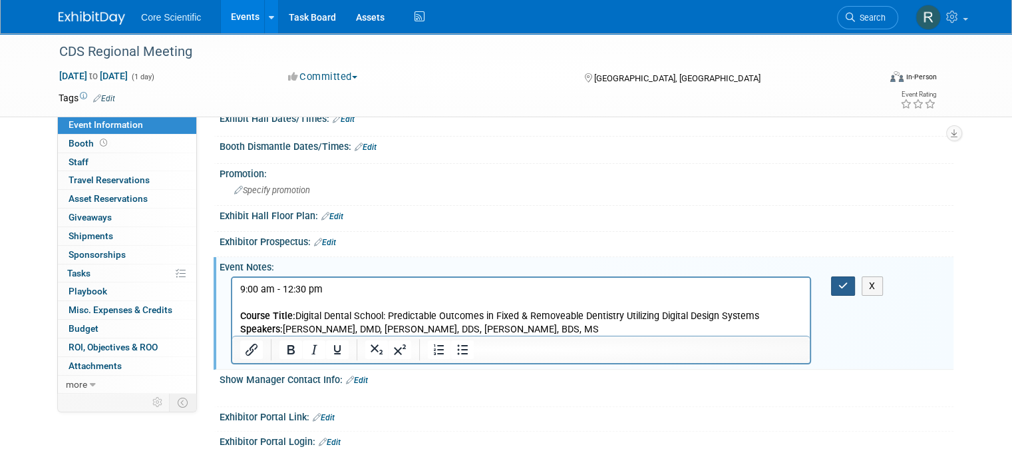
click at [846, 287] on button "button" at bounding box center [843, 285] width 25 height 19
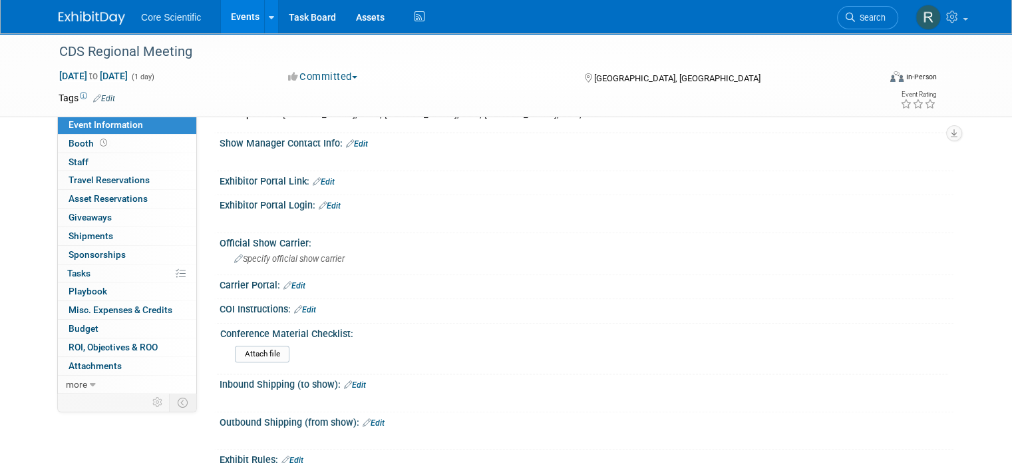
scroll to position [532, 0]
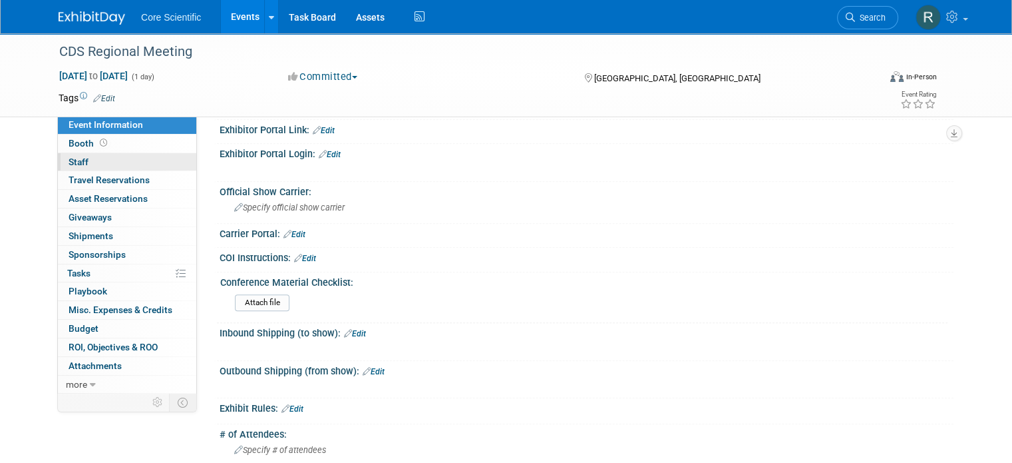
click at [104, 170] on link "0 Staff 0" at bounding box center [127, 162] width 138 height 18
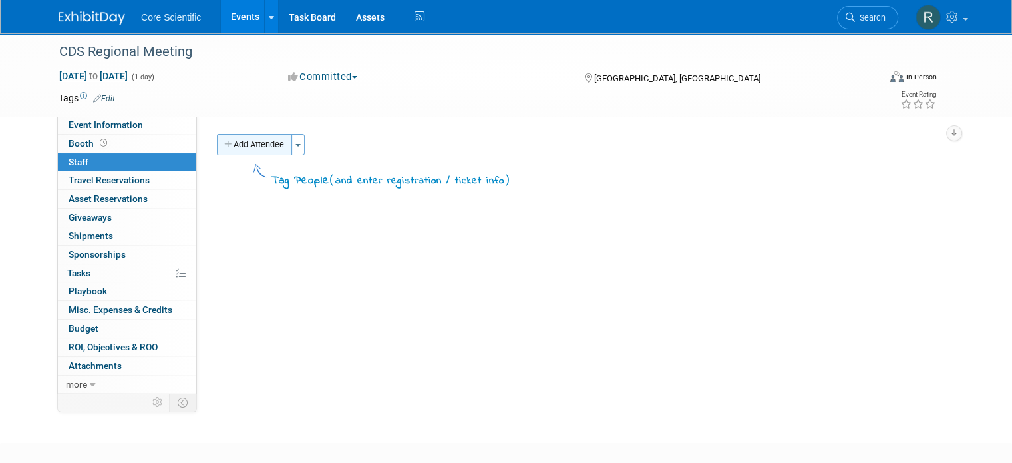
click at [250, 149] on button "Add Attendee" at bounding box center [254, 144] width 75 height 21
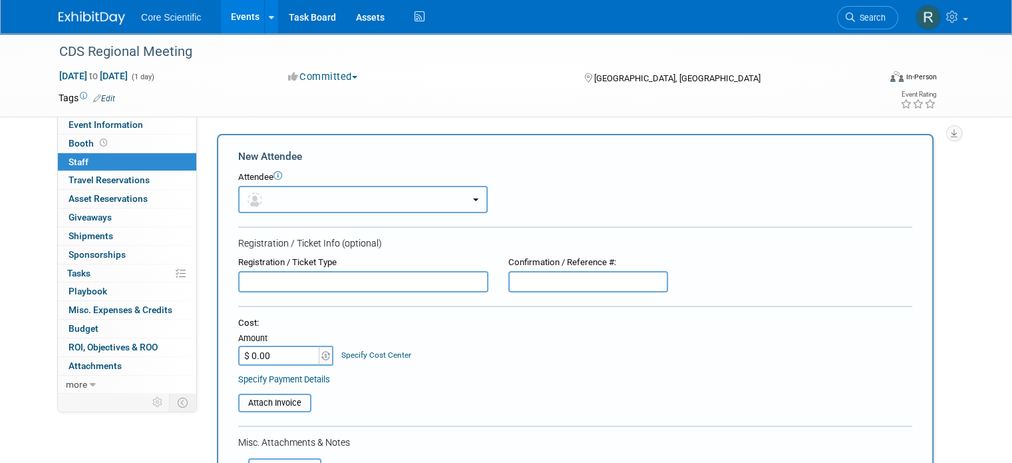
click at [294, 194] on button "button" at bounding box center [363, 199] width 250 height 27
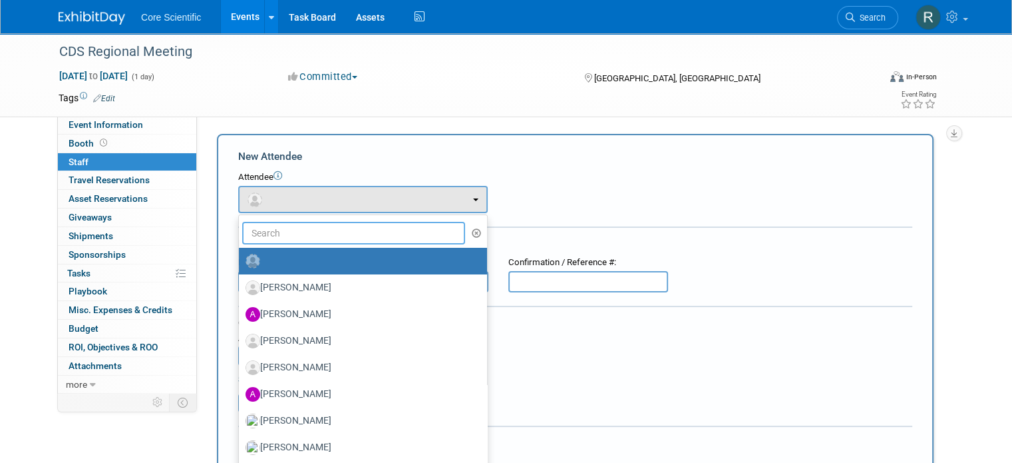
click at [285, 238] on input "text" at bounding box center [353, 233] width 223 height 23
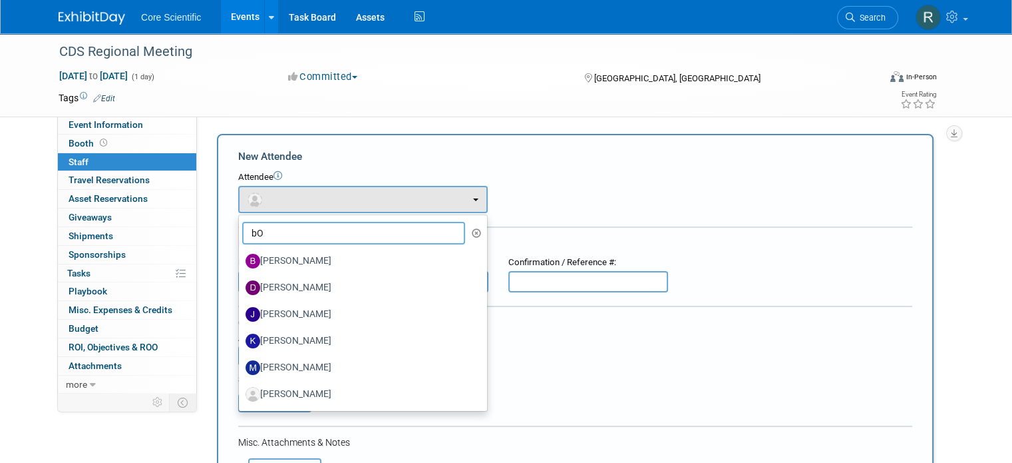
type input "b"
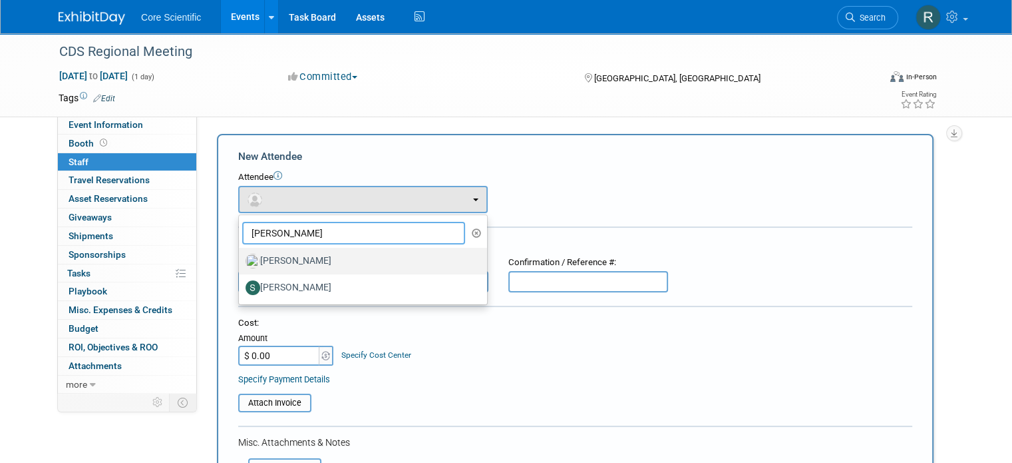
type input "ROB"
click at [284, 268] on label "Robert Dittmann" at bounding box center [360, 260] width 228 height 21
click at [241, 264] on input "Robert Dittmann" at bounding box center [236, 259] width 9 height 9
select select "0b187db6-b03f-40e5-ac82-0cf0360676f1"
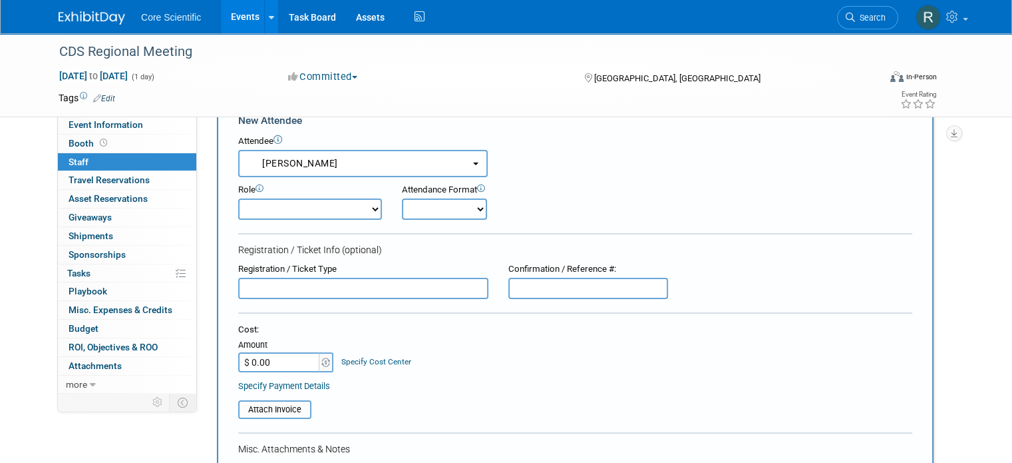
scroll to position [67, 0]
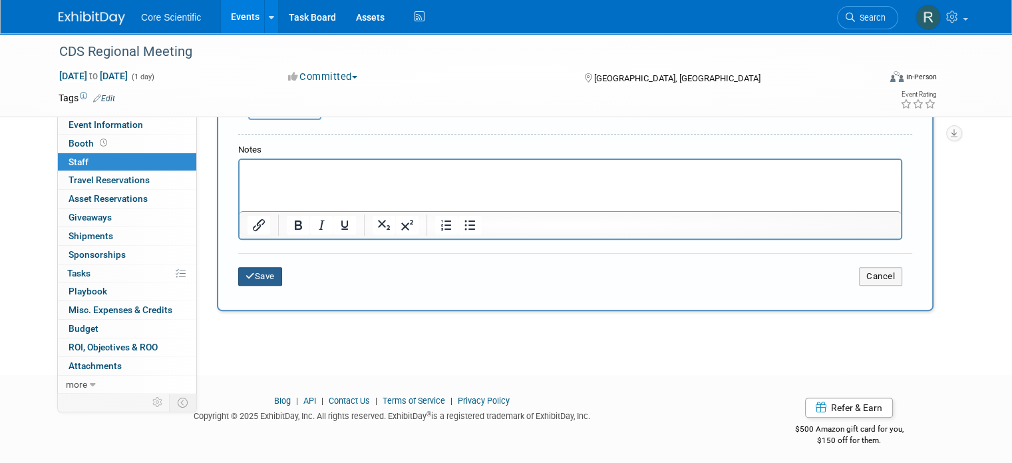
click at [255, 273] on button "Save" at bounding box center [260, 276] width 44 height 19
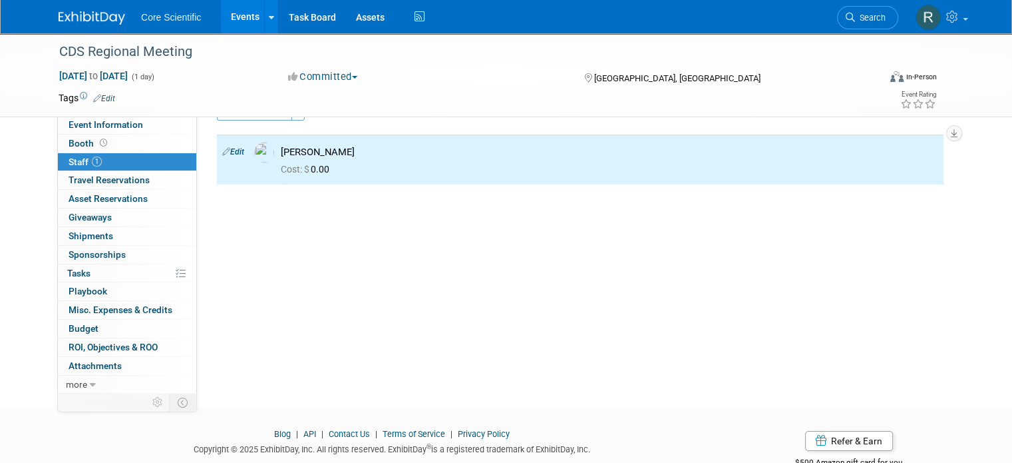
scroll to position [0, 0]
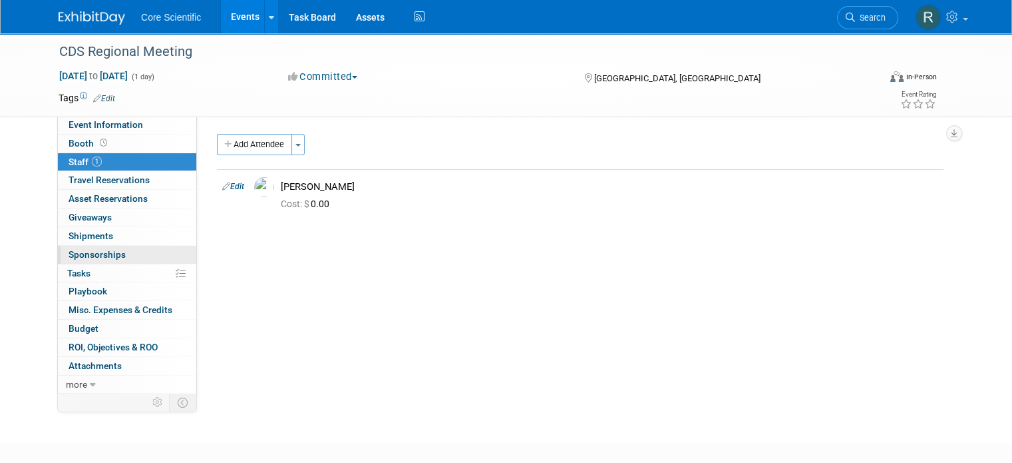
click at [130, 252] on link "0 Sponsorships 0" at bounding box center [127, 255] width 138 height 18
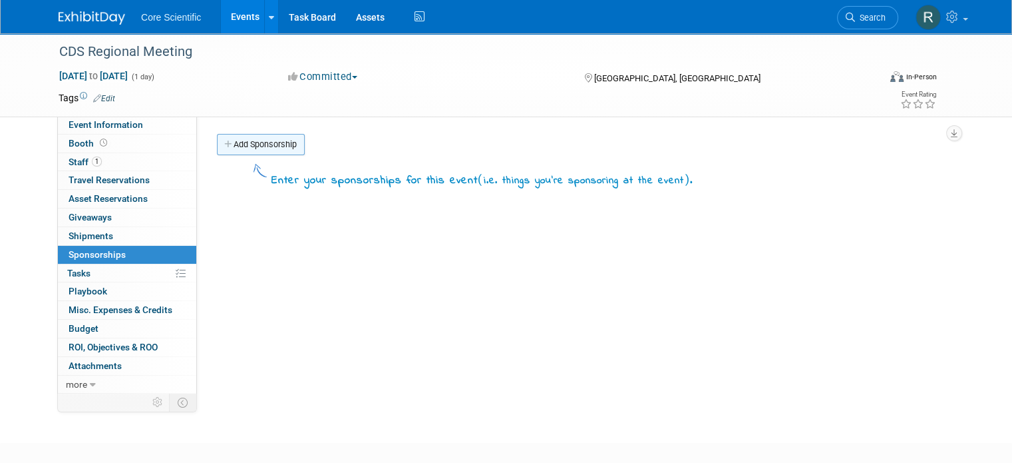
click at [242, 135] on link "Add Sponsorship" at bounding box center [261, 144] width 88 height 21
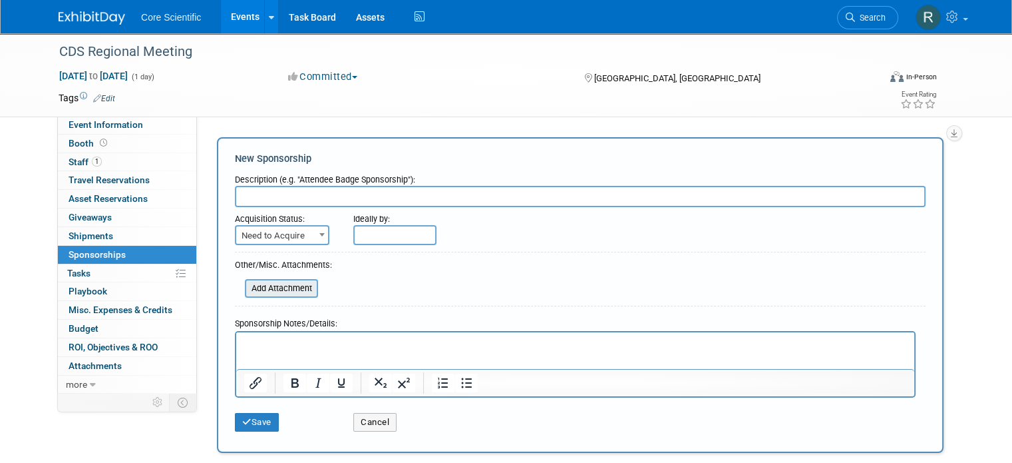
click at [270, 281] on input "file" at bounding box center [237, 288] width 158 height 16
click at [500, 350] on html at bounding box center [575, 340] width 678 height 19
click at [282, 238] on span "Need to Acquire" at bounding box center [282, 235] width 92 height 19
select select "2"
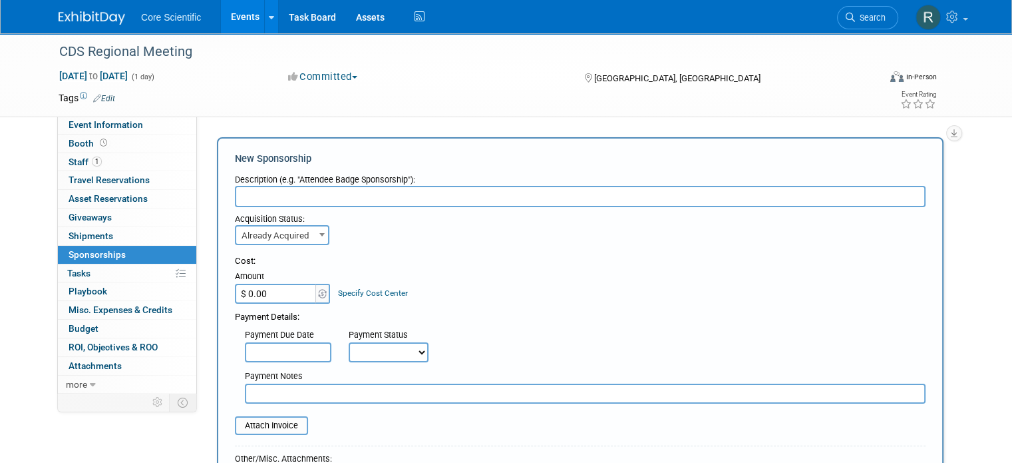
click at [280, 295] on input "$ 0.00" at bounding box center [276, 294] width 83 height 20
type input "$ 625.00"
click at [335, 196] on input "text" at bounding box center [580, 196] width 691 height 21
type input "s"
type input "September Meeting Sponsorhsip"
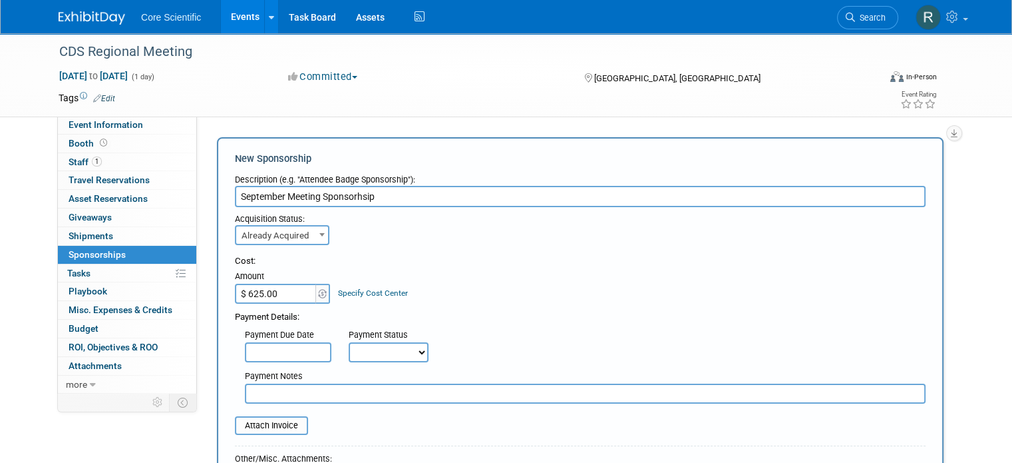
click at [344, 393] on input "text" at bounding box center [585, 393] width 681 height 20
type input "Invoice reflects amount for sponsoring both September and November CDS meeting"
click at [284, 422] on input "file" at bounding box center [227, 425] width 158 height 16
click at [264, 423] on input "file" at bounding box center [227, 425] width 158 height 16
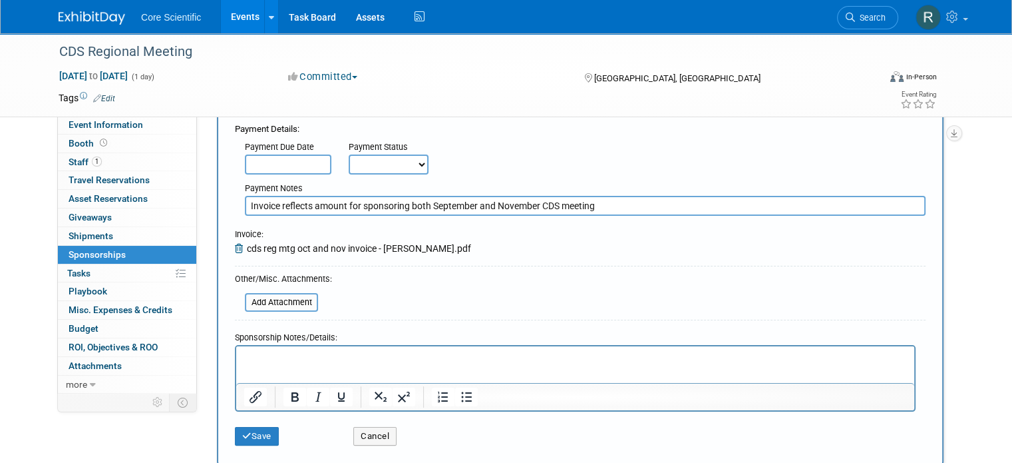
scroll to position [200, 0]
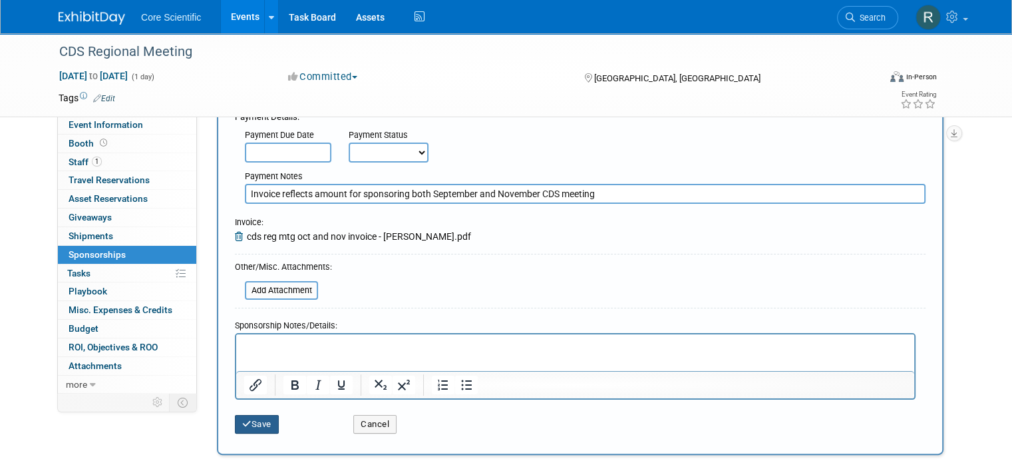
click at [244, 423] on button "Save" at bounding box center [257, 424] width 44 height 19
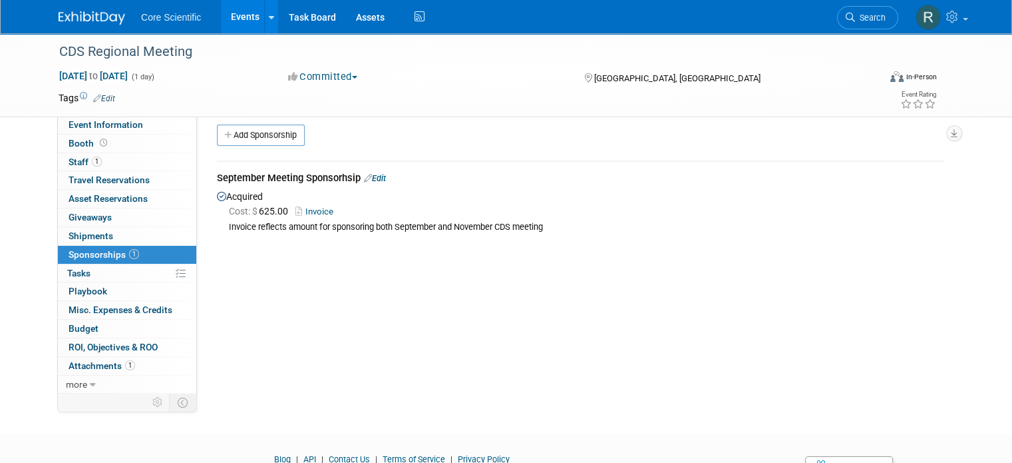
scroll to position [0, 0]
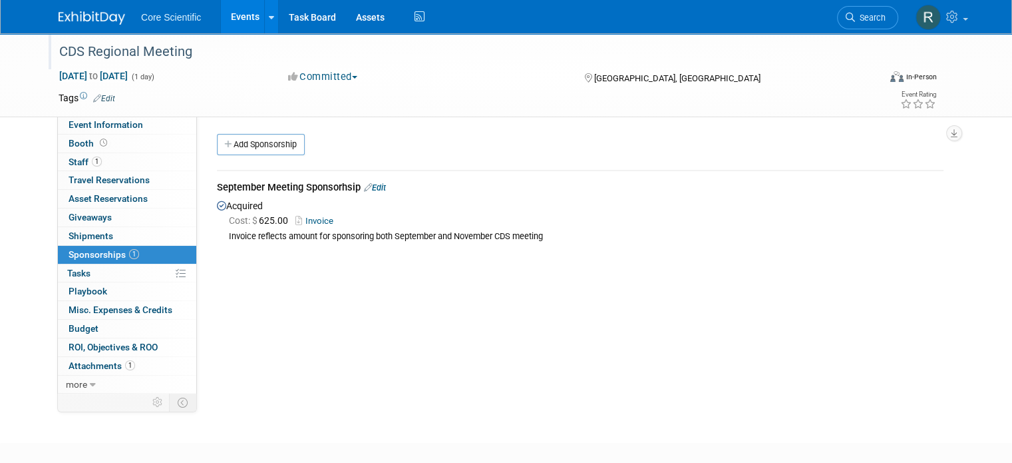
click at [77, 52] on div "CDS Regional Meeting" at bounding box center [459, 52] width 808 height 24
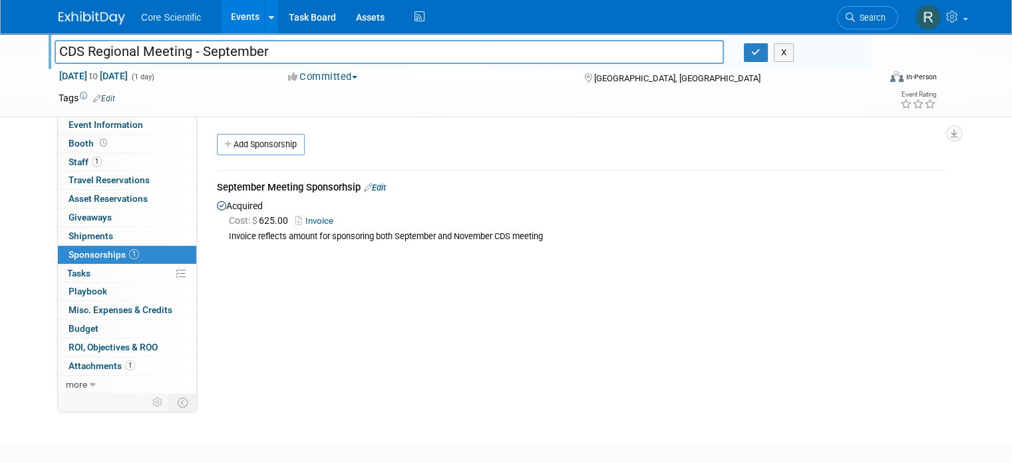
drag, startPoint x: 277, startPoint y: 53, endPoint x: 184, endPoint y: 47, distance: 92.7
click at [184, 47] on input "CDS Regional Meeting - September" at bounding box center [390, 51] width 670 height 23
type input "CDS Regional Meeting"
click at [751, 61] on button "button" at bounding box center [756, 52] width 24 height 19
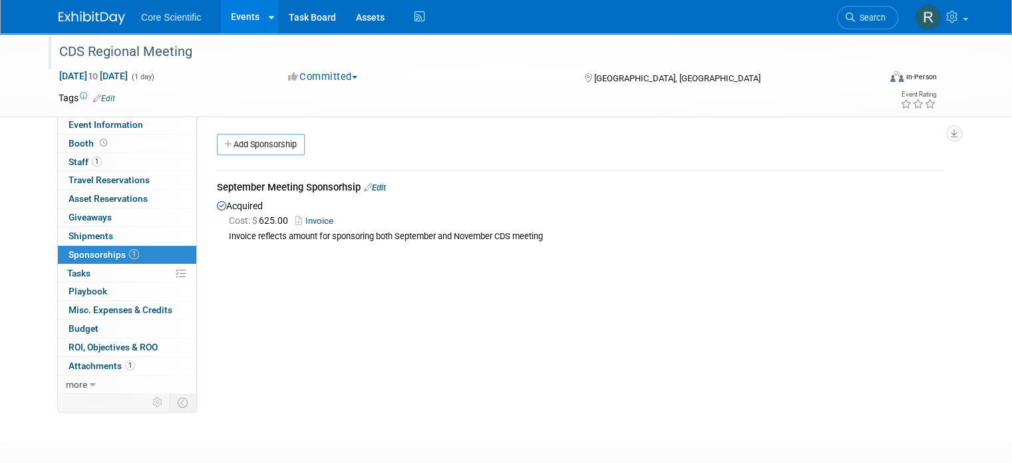
click at [81, 10] on link at bounding box center [100, 11] width 83 height 11
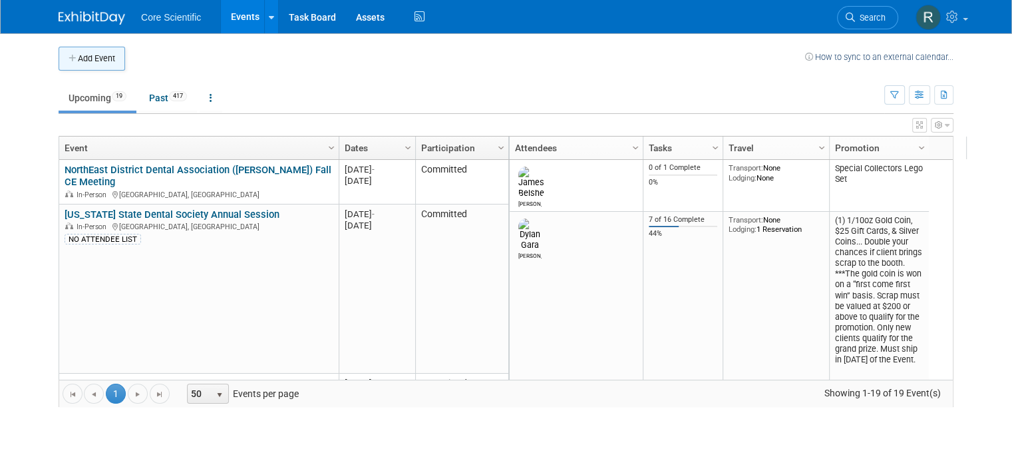
click at [91, 65] on button "Add Event" at bounding box center [92, 59] width 67 height 24
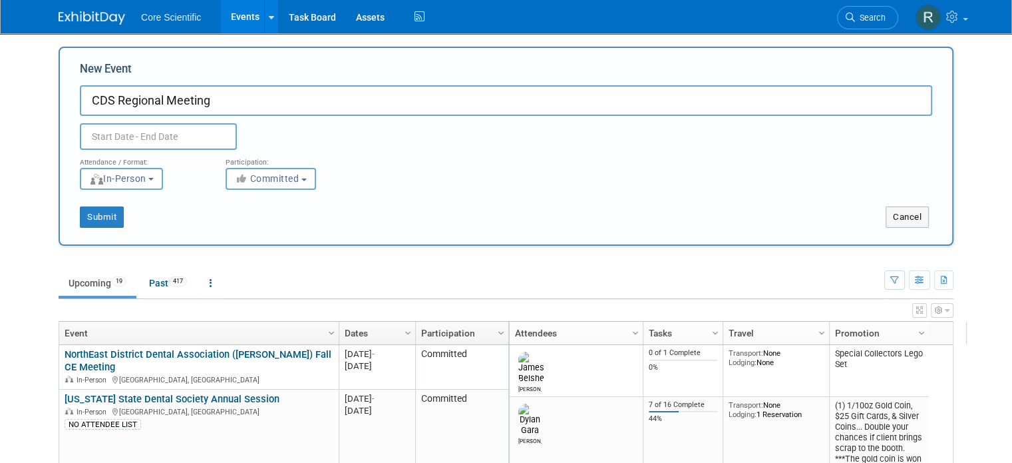
type input "CDS Regional Meeting"
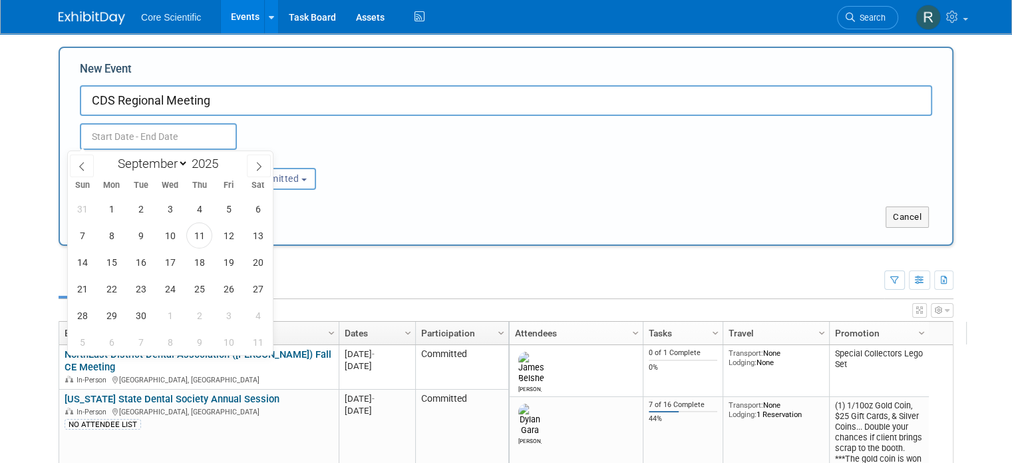
click at [163, 136] on input "text" at bounding box center [158, 136] width 157 height 27
click at [258, 168] on icon at bounding box center [258, 166] width 9 height 9
select select "10"
click at [222, 240] on span "7" at bounding box center [229, 235] width 26 height 26
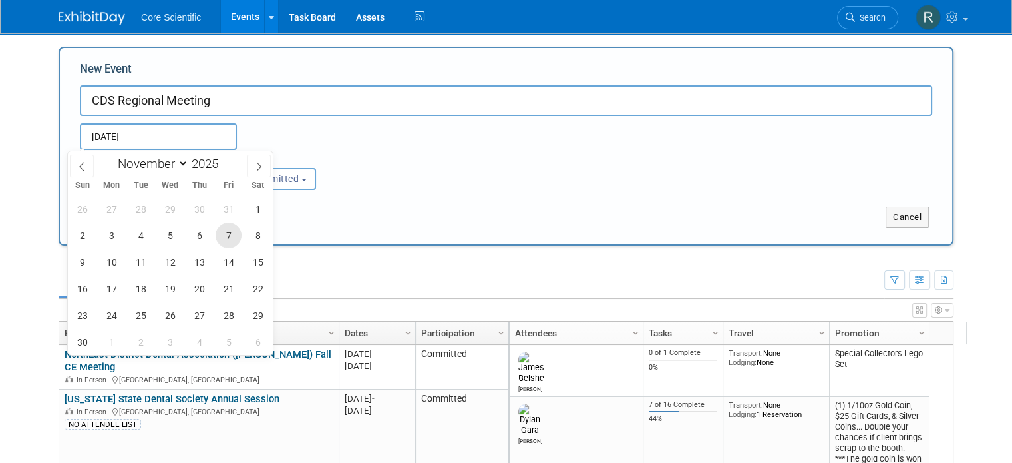
type input "[DATE] to [DATE]"
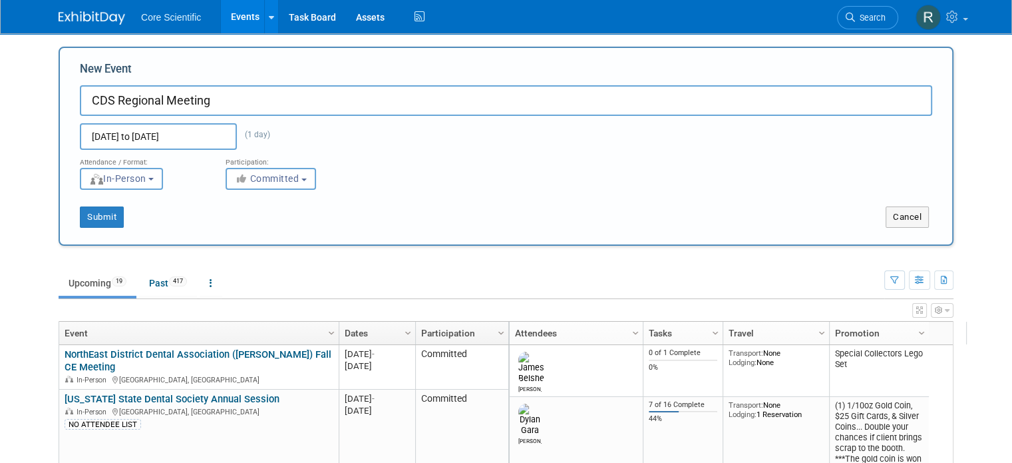
click at [391, 186] on div "Attendance / Format: <img src="https://www.exhibitday.com/Images/Format-InPerso…" at bounding box center [506, 170] width 873 height 40
click at [97, 215] on button "Submit" at bounding box center [102, 216] width 44 height 21
type input "CDS Regional Meeting"
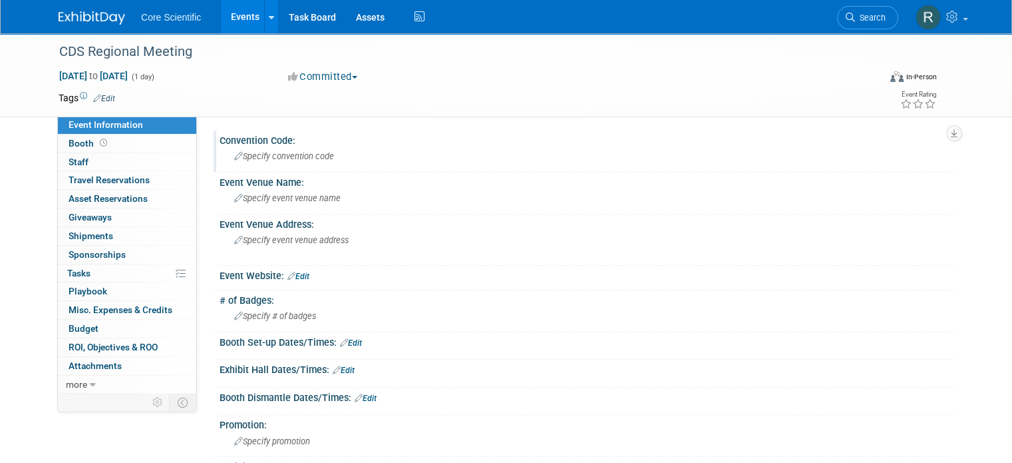
click at [316, 159] on span "Specify convention code" at bounding box center [284, 156] width 100 height 10
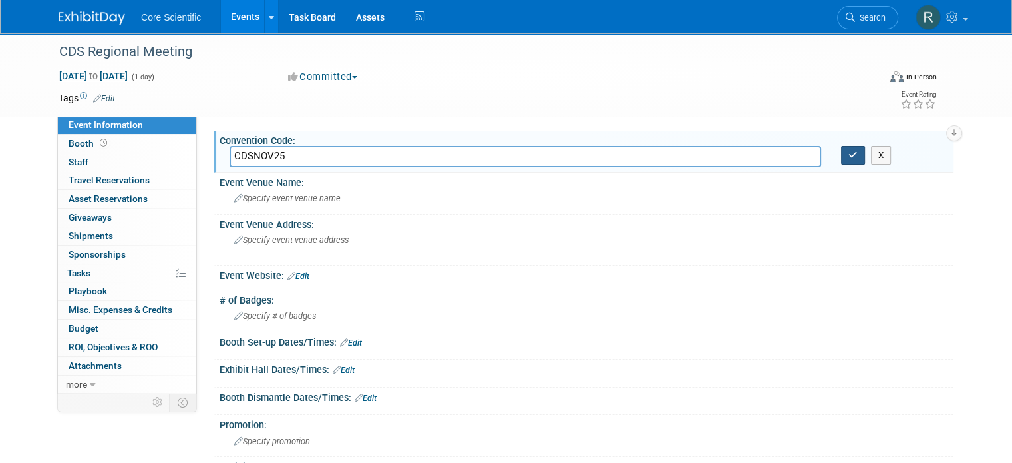
type input "CDSNOV25"
click at [857, 159] on icon "button" at bounding box center [853, 154] width 9 height 9
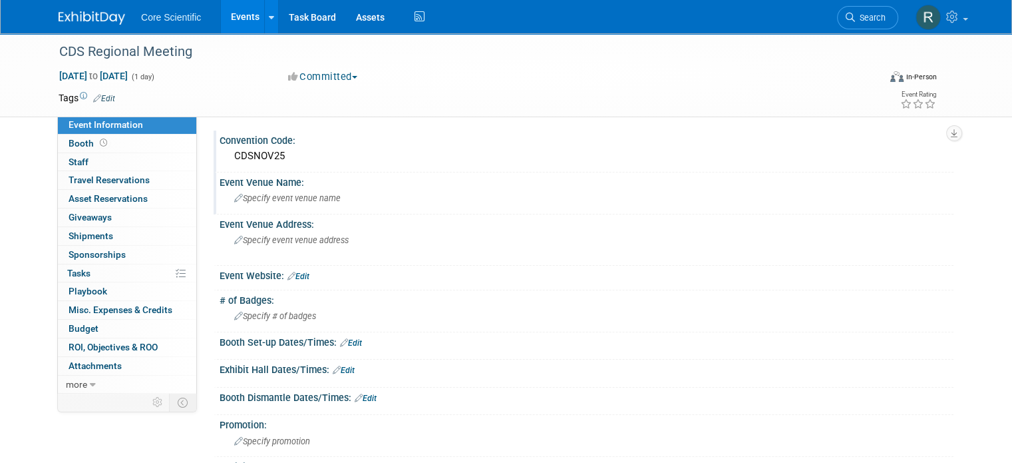
click at [277, 196] on span "Specify event venue name" at bounding box center [287, 198] width 106 height 10
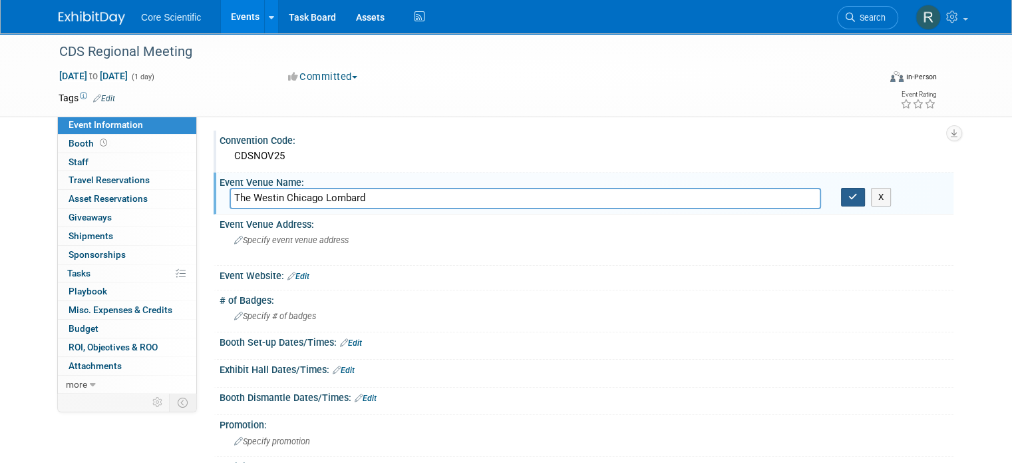
type input "The Westin Chicago Lombard"
click at [865, 202] on button "button" at bounding box center [853, 197] width 24 height 19
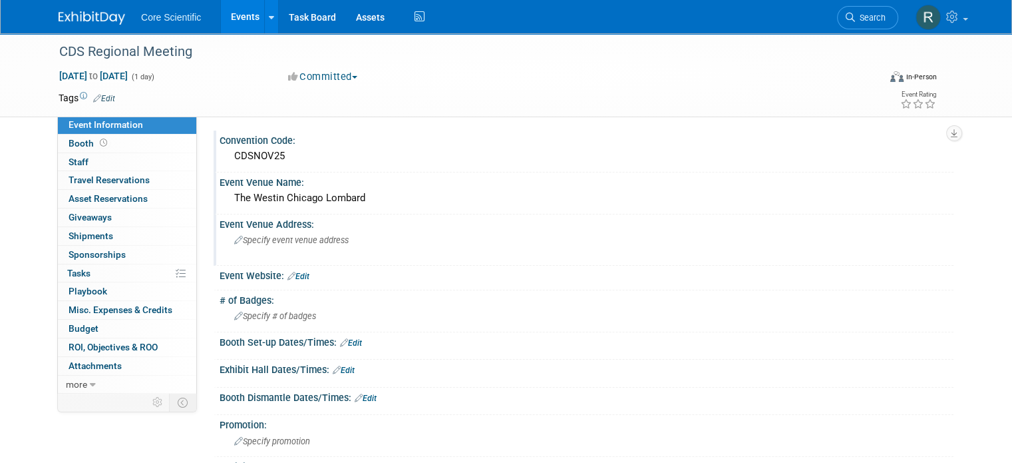
click at [311, 231] on div "Specify event venue address" at bounding box center [373, 245] width 286 height 31
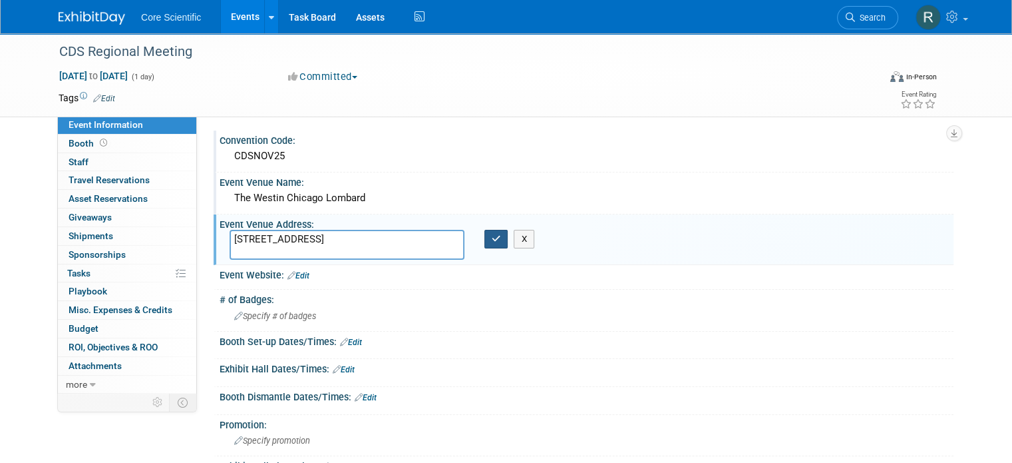
type textarea "[STREET_ADDRESS]"
click at [498, 239] on button "button" at bounding box center [497, 239] width 24 height 19
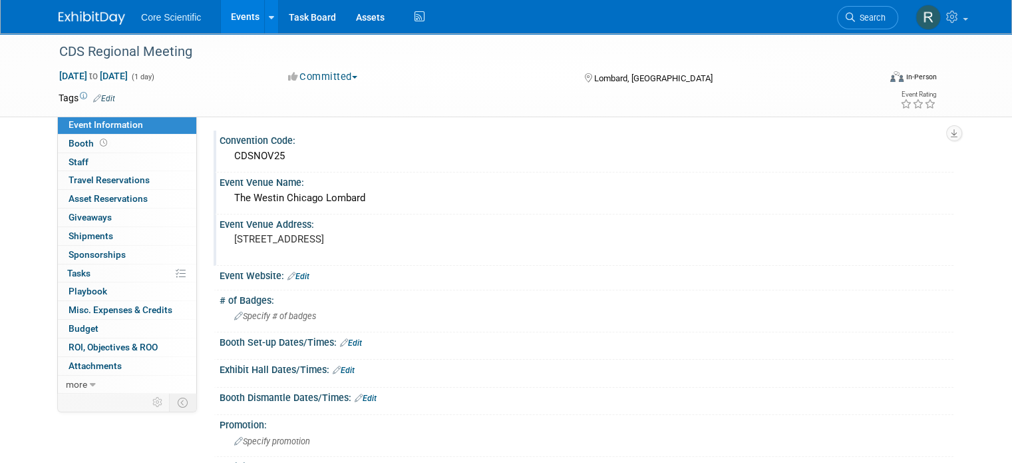
click at [290, 272] on link "Edit" at bounding box center [299, 276] width 22 height 9
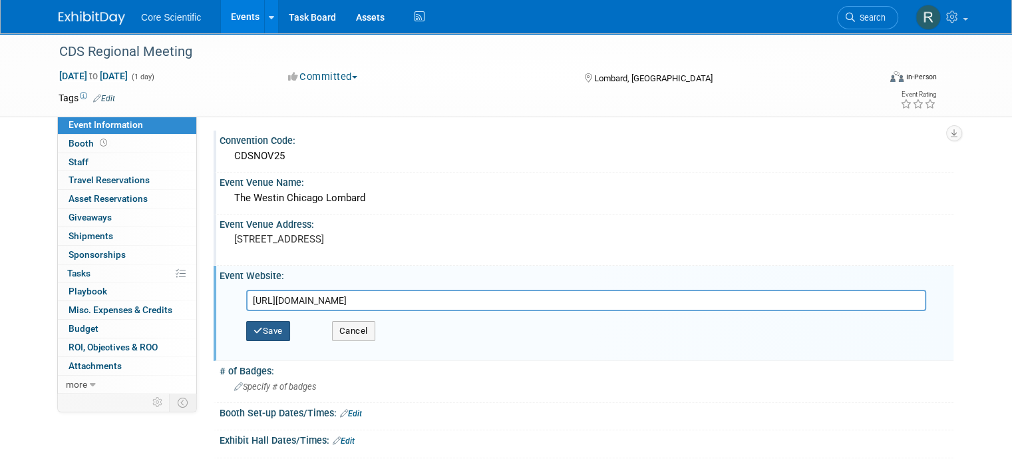
type input "https://www.cds.org/event/november-regional-meeting/"
click at [262, 327] on button "Save" at bounding box center [268, 331] width 44 height 20
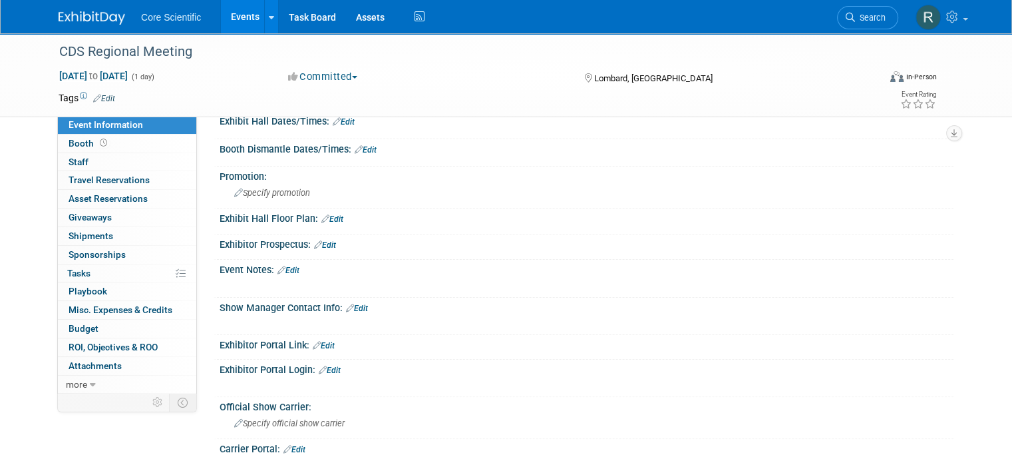
scroll to position [266, 0]
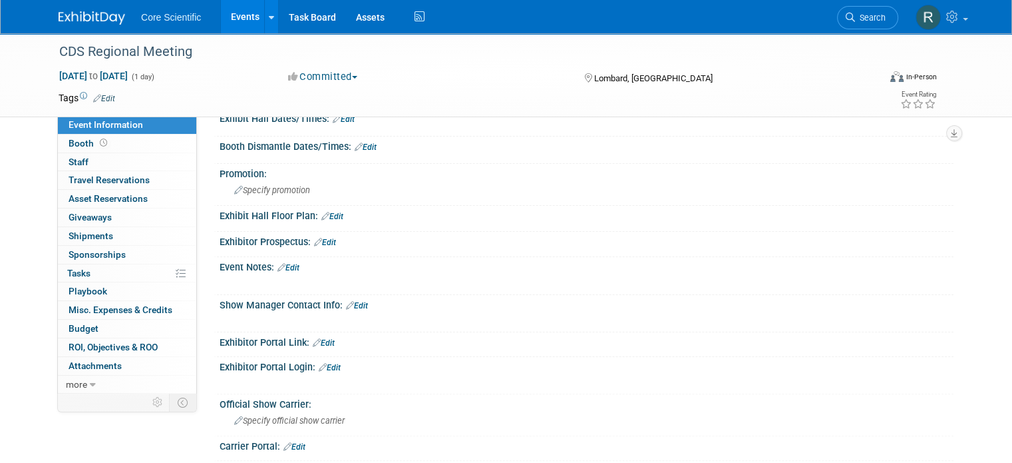
click at [278, 266] on icon at bounding box center [282, 267] width 8 height 9
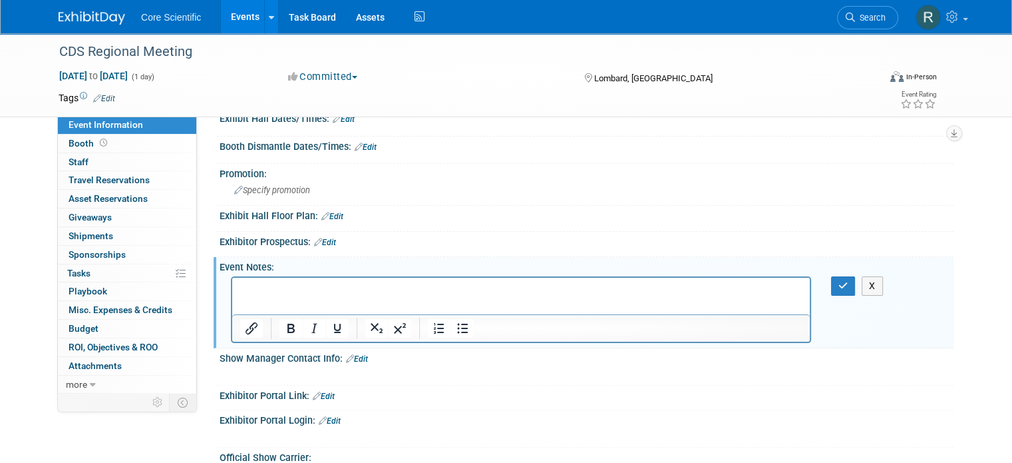
scroll to position [0, 0]
click at [547, 295] on html "9:00 am - 12:00 pm" at bounding box center [521, 286] width 578 height 19
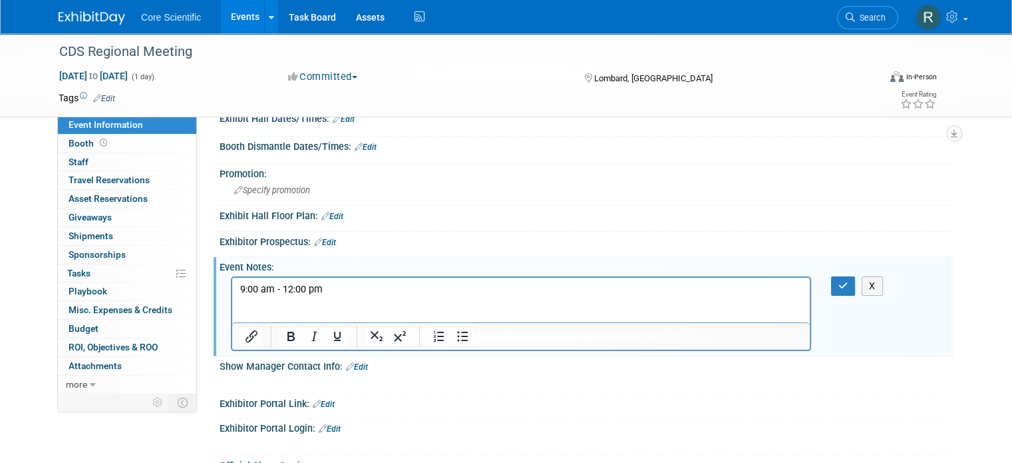
click at [303, 317] on p "Rich Text Area. Press ALT-0 for help." at bounding box center [521, 315] width 562 height 13
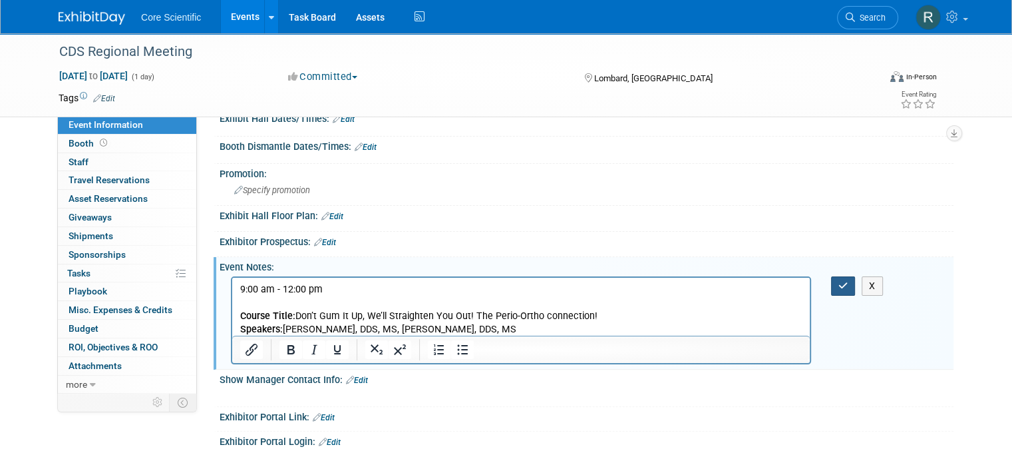
click at [849, 284] on icon "button" at bounding box center [844, 285] width 10 height 9
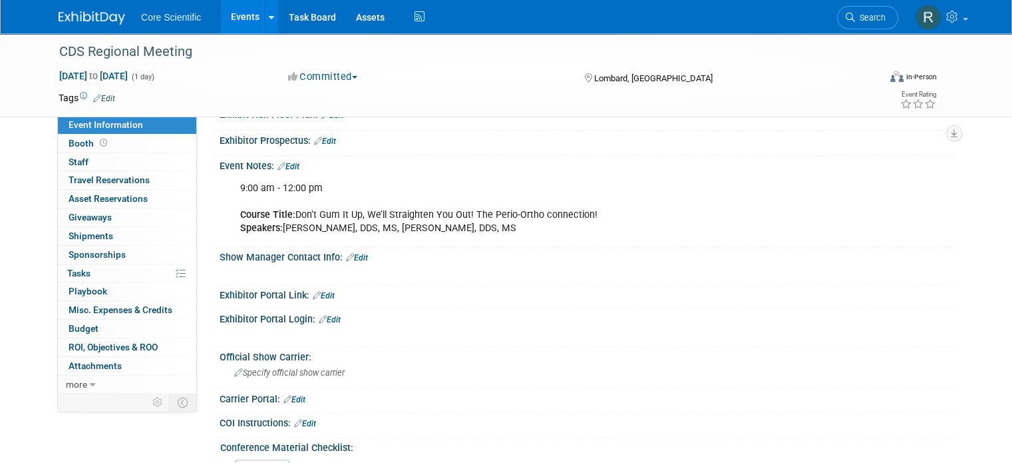
scroll to position [399, 0]
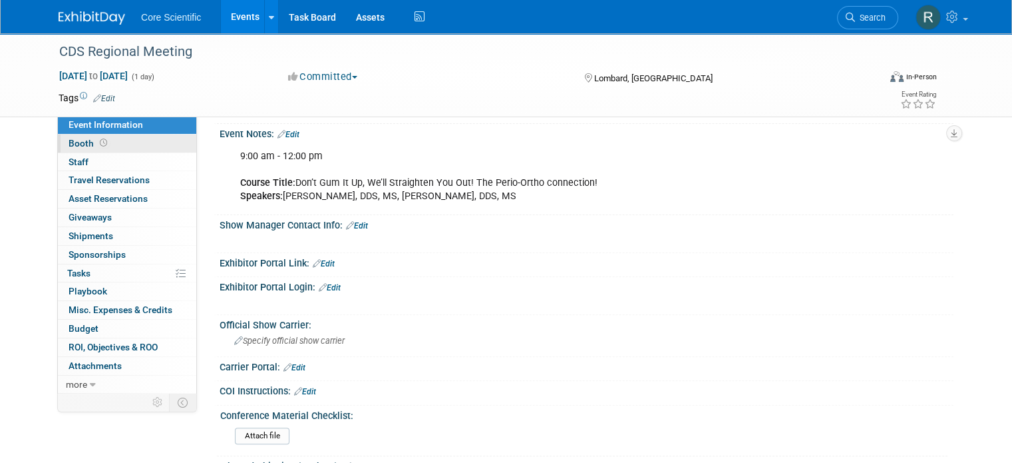
click at [81, 146] on span "Booth" at bounding box center [89, 143] width 41 height 11
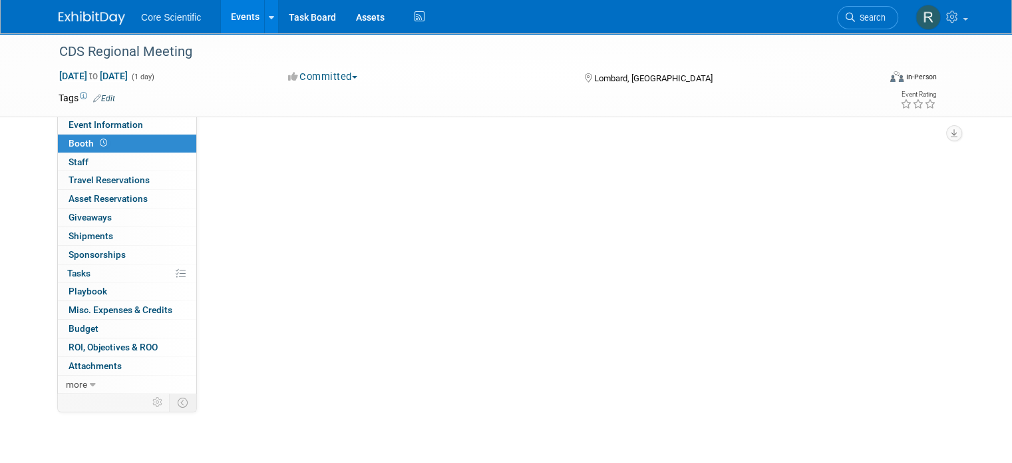
scroll to position [0, 0]
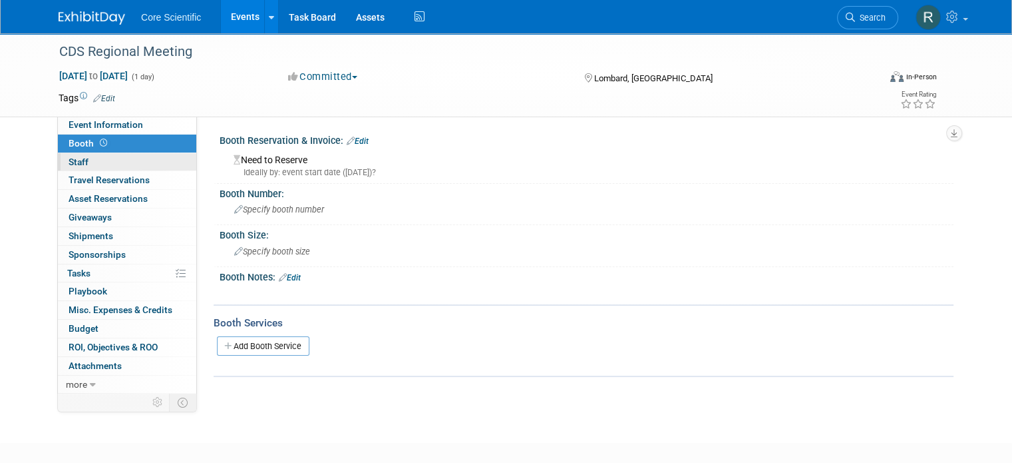
click at [79, 168] on link "0 Staff 0" at bounding box center [127, 162] width 138 height 18
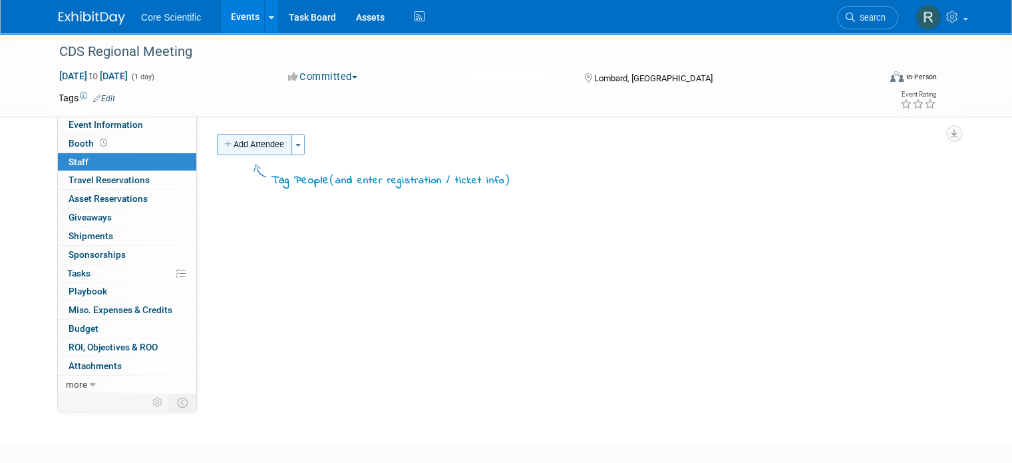
click at [269, 140] on button "Add Attendee" at bounding box center [254, 144] width 75 height 21
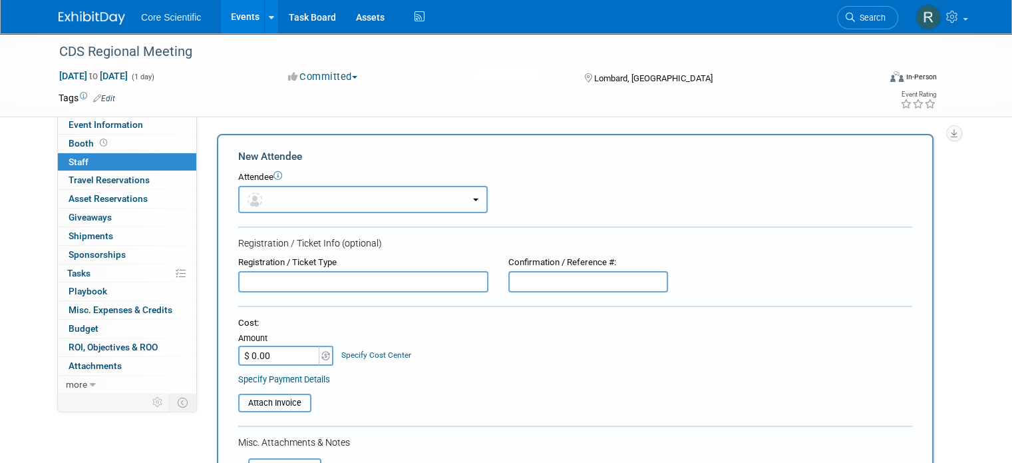
click at [288, 204] on button "button" at bounding box center [363, 199] width 250 height 27
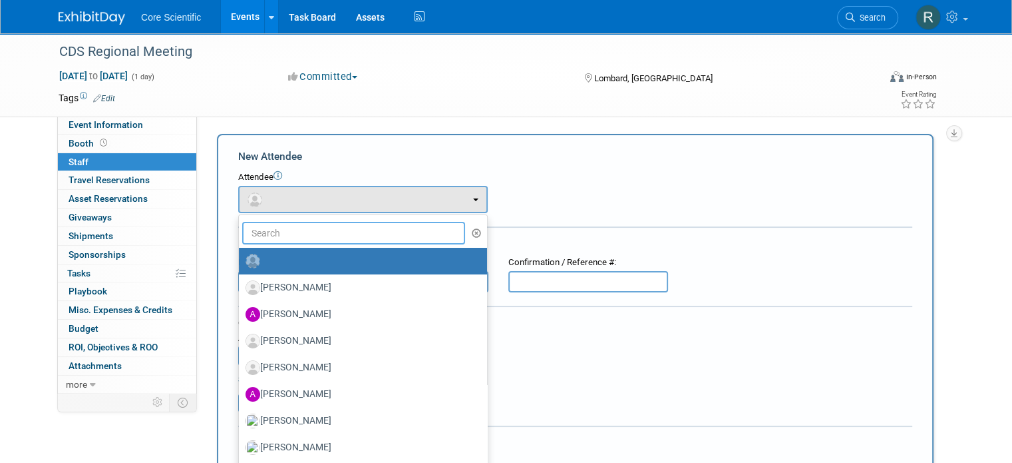
click at [305, 227] on input "text" at bounding box center [353, 233] width 223 height 23
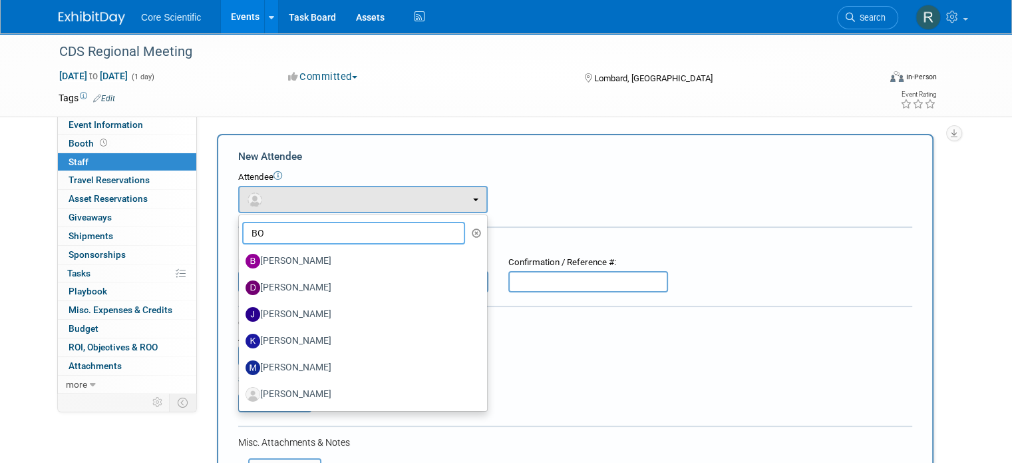
type input "B"
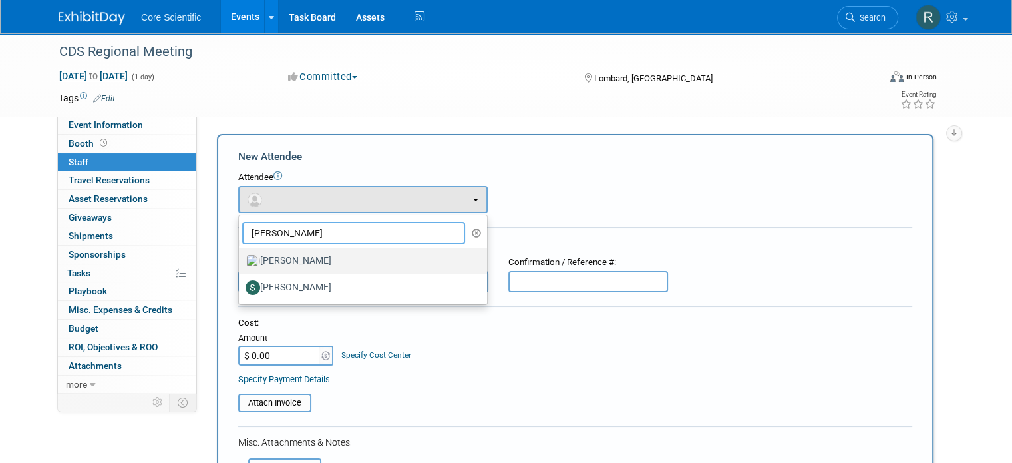
type input "ROB"
click at [338, 262] on label "Robert Dittmann" at bounding box center [360, 260] width 228 height 21
click at [241, 262] on input "Robert Dittmann" at bounding box center [236, 259] width 9 height 9
select select "0b187db6-b03f-40e5-ac82-0cf0360676f1"
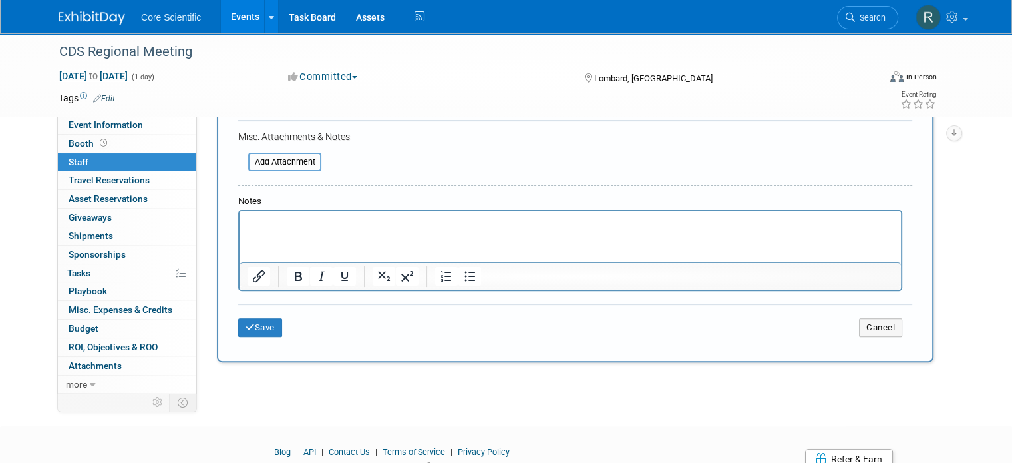
scroll to position [400, 0]
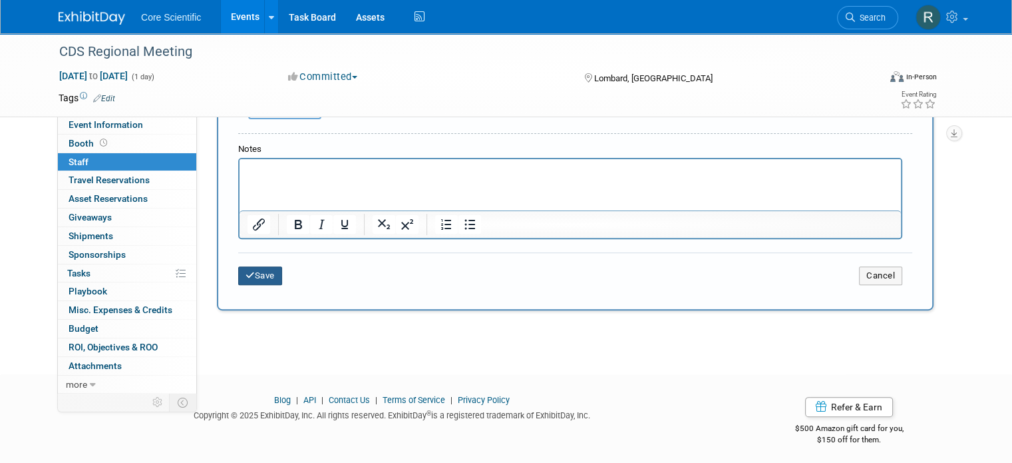
click at [266, 278] on button "Save" at bounding box center [260, 275] width 44 height 19
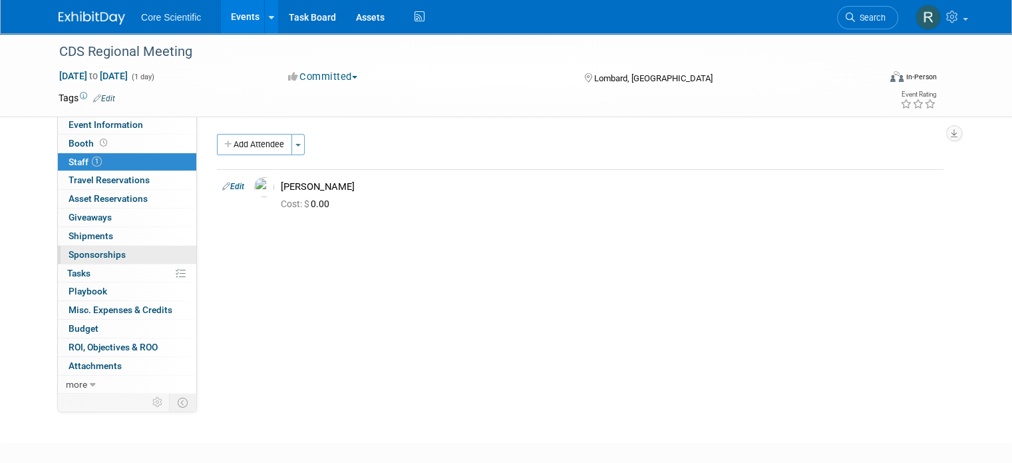
scroll to position [0, 0]
click at [116, 247] on link "0 Sponsorships 0" at bounding box center [127, 255] width 138 height 18
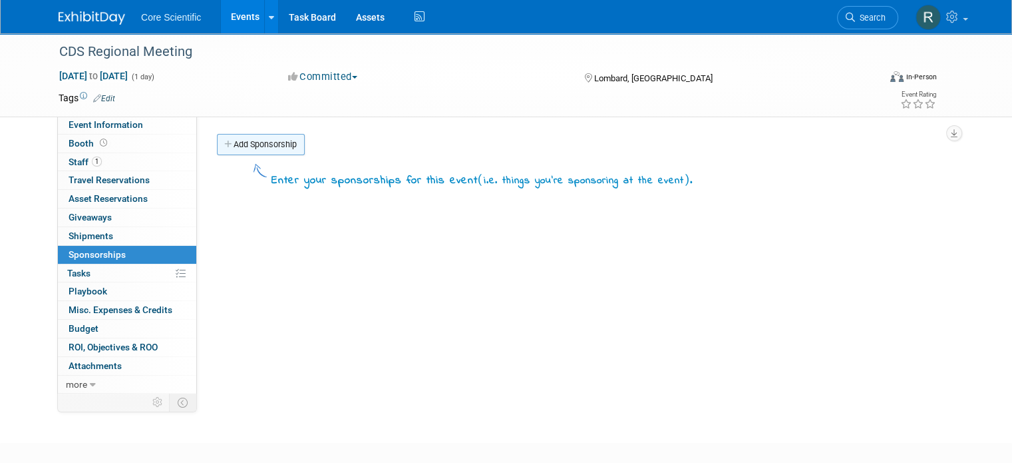
click at [252, 149] on link "Add Sponsorship" at bounding box center [261, 144] width 88 height 21
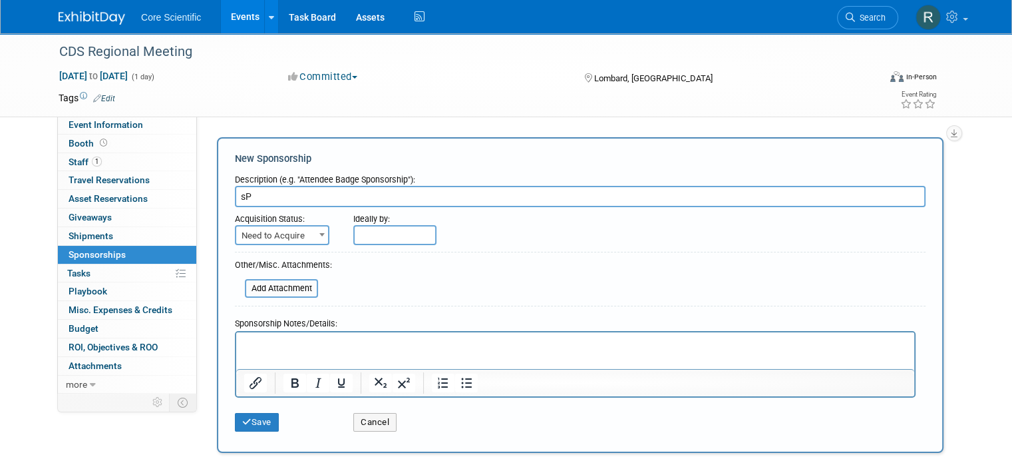
type input "s"
type input "Meeting Sponsorship"
click at [268, 288] on input "file" at bounding box center [237, 288] width 158 height 16
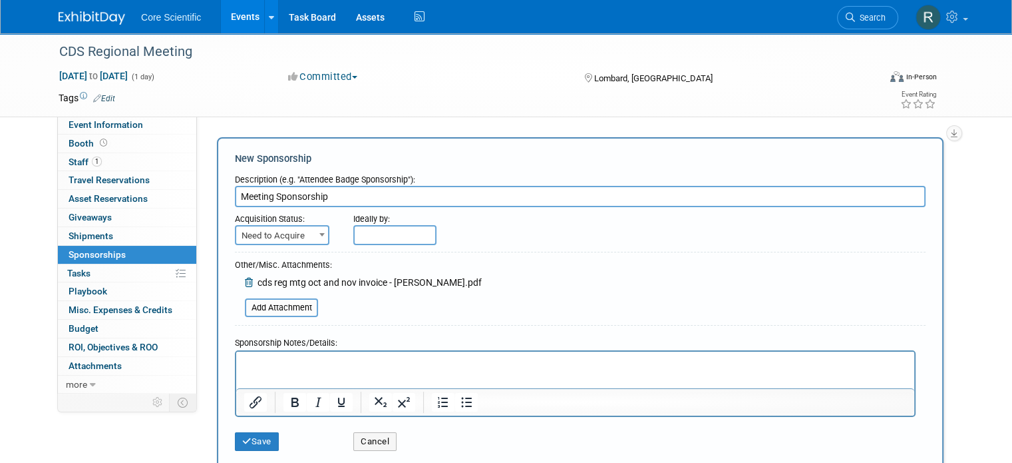
click at [301, 246] on form "Description (e.g. "Attendee Badge Sponsorship"): Meeting Sponsorship Acquisitio…" at bounding box center [580, 313] width 691 height 290
click at [302, 236] on span "Need to Acquire" at bounding box center [282, 235] width 92 height 19
select select "2"
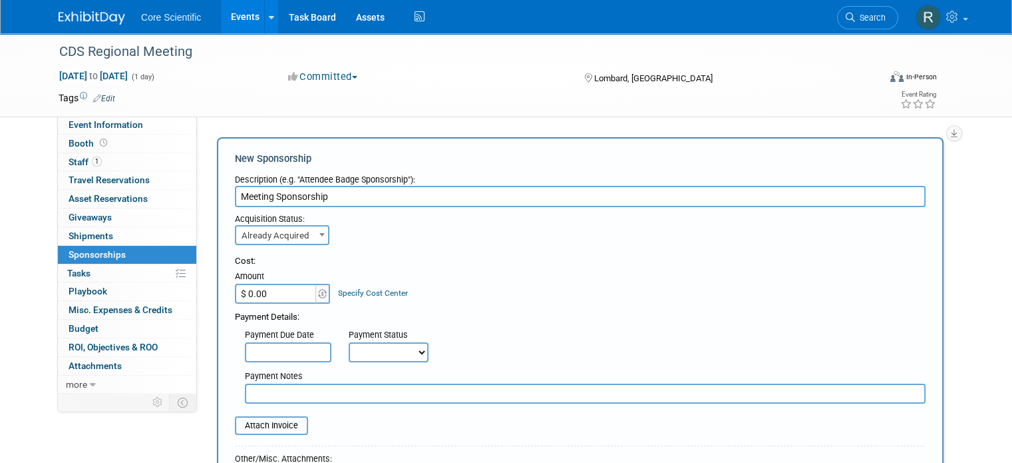
click at [249, 287] on input "$ 0.00" at bounding box center [276, 294] width 83 height 20
type input "$ 625.00"
click at [353, 397] on input "text" at bounding box center [585, 393] width 681 height 20
type input "Invoice reflects for both September and November Meeting Sponsorships"
click at [240, 423] on input "file" at bounding box center [227, 425] width 158 height 16
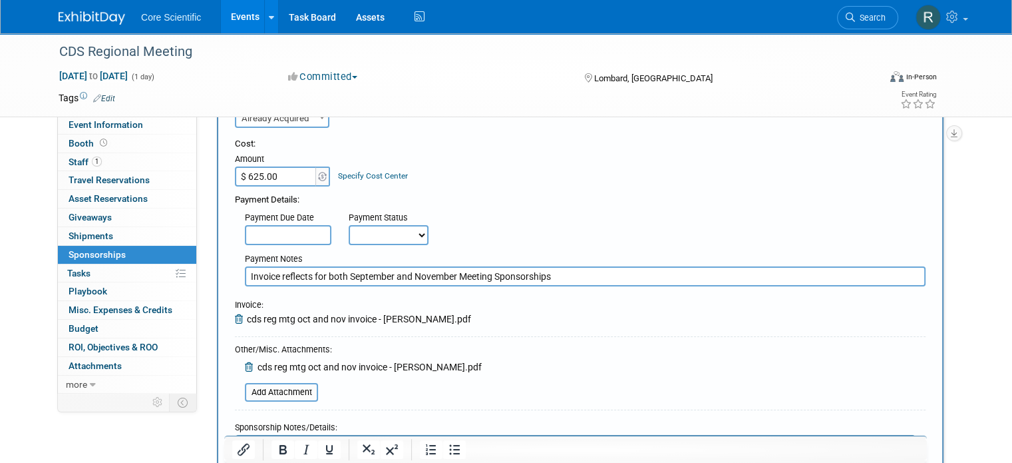
scroll to position [200, 0]
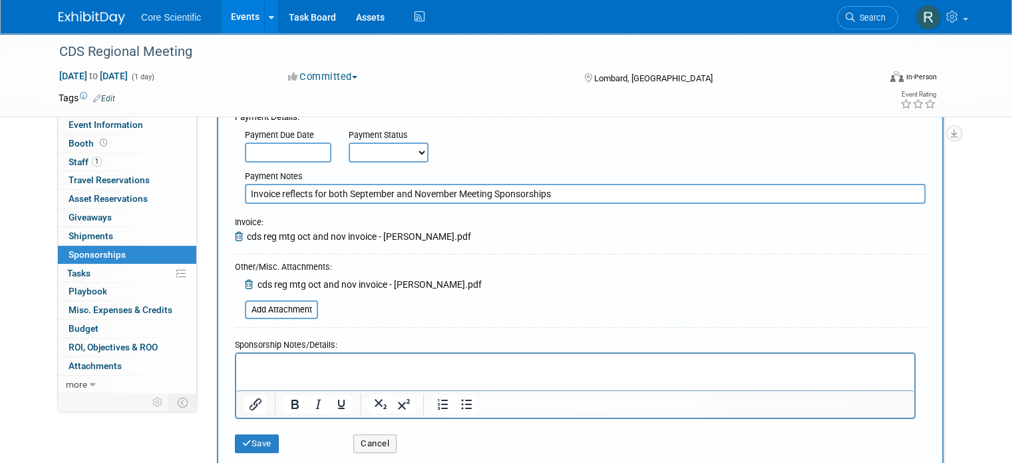
click at [245, 286] on icon at bounding box center [250, 284] width 11 height 9
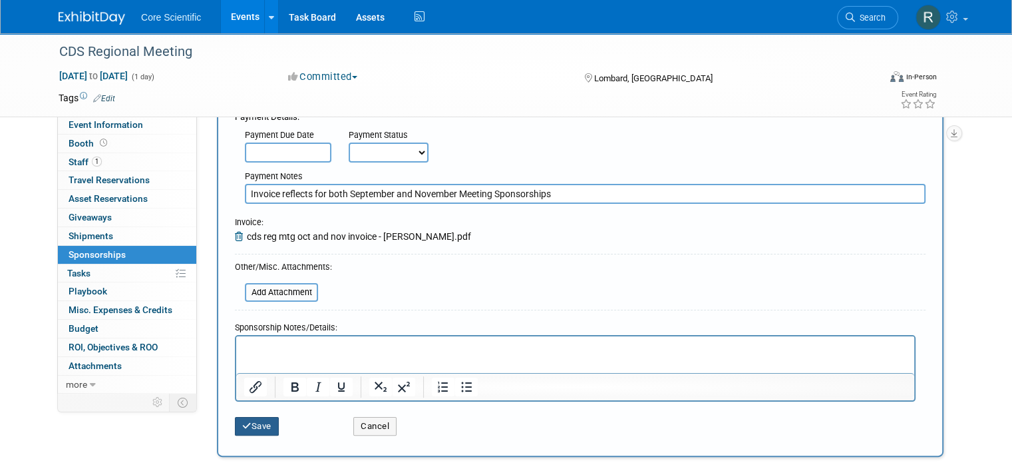
click at [256, 417] on button "Save" at bounding box center [257, 426] width 44 height 19
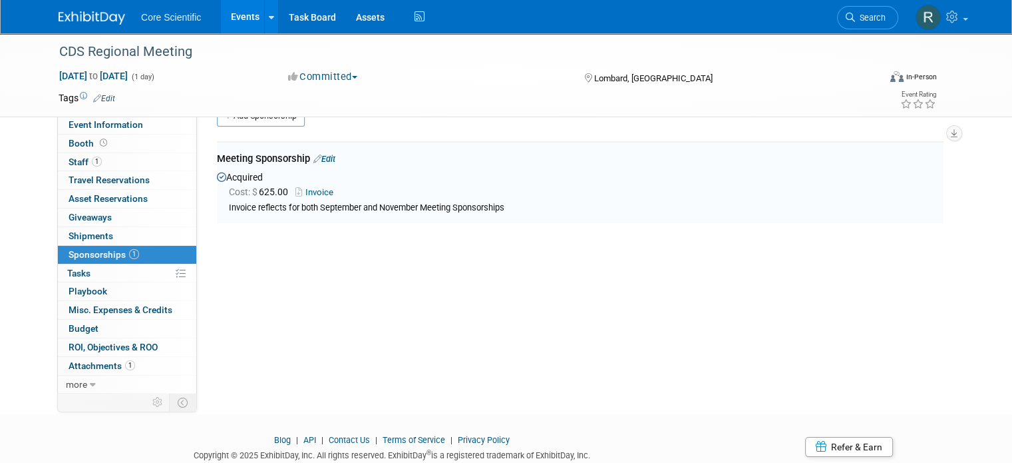
scroll to position [27, 0]
click at [64, 4] on div at bounding box center [100, 12] width 83 height 25
click at [66, 13] on img at bounding box center [92, 17] width 67 height 13
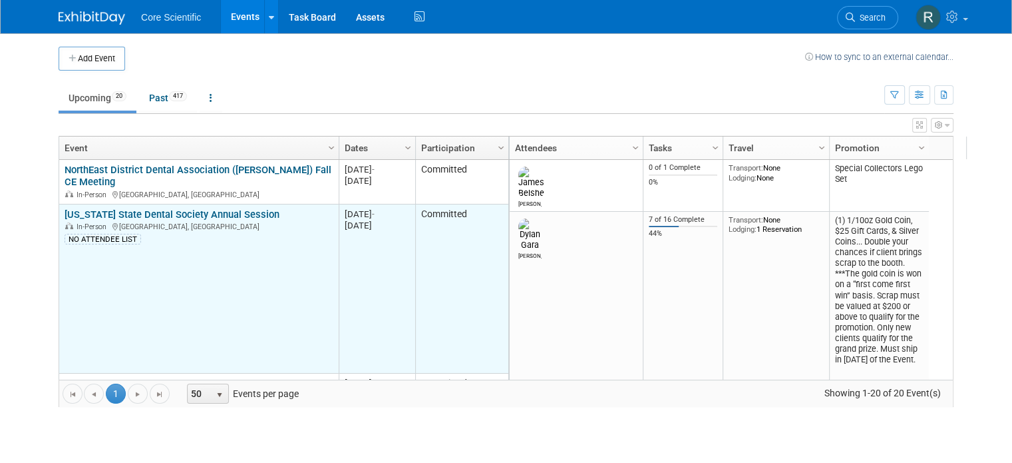
click at [203, 211] on link "[US_STATE] State Dental Society Annual Session" at bounding box center [172, 214] width 215 height 12
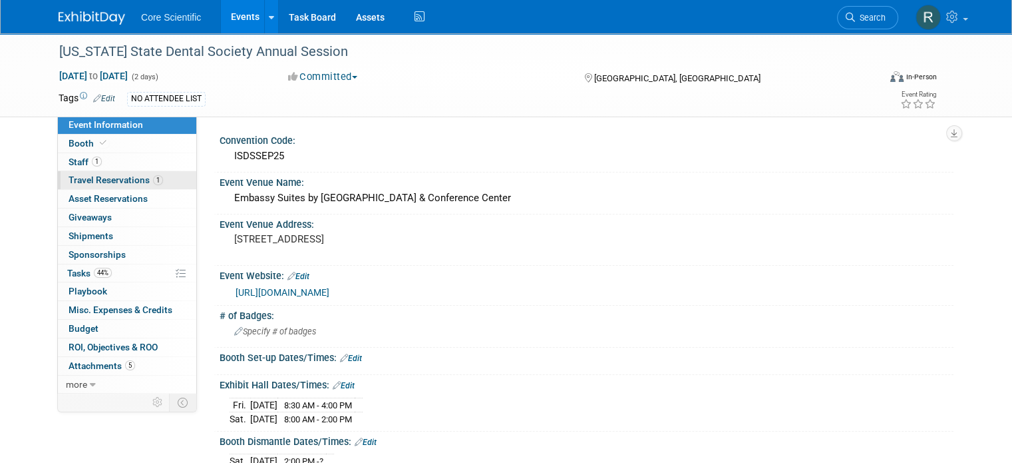
click at [133, 175] on span "Travel Reservations 1" at bounding box center [116, 179] width 95 height 11
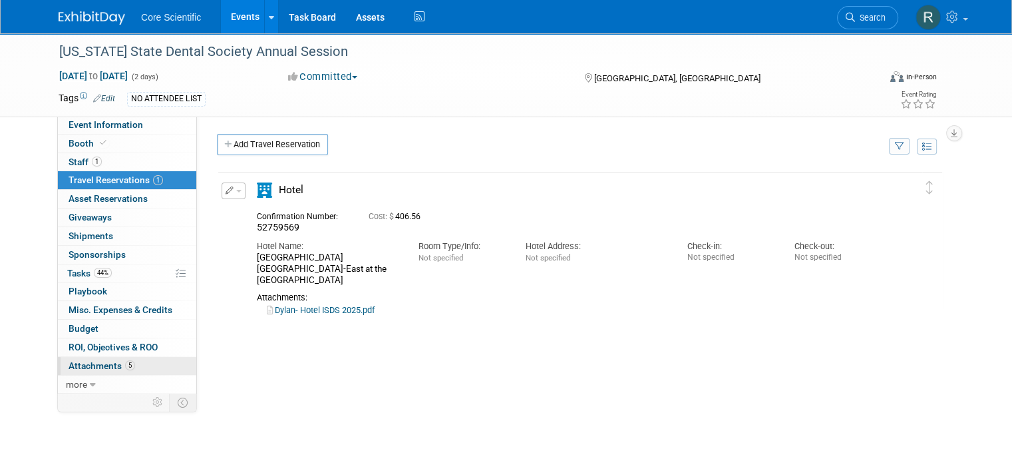
click at [96, 370] on link "5 Attachments 5" at bounding box center [127, 366] width 138 height 18
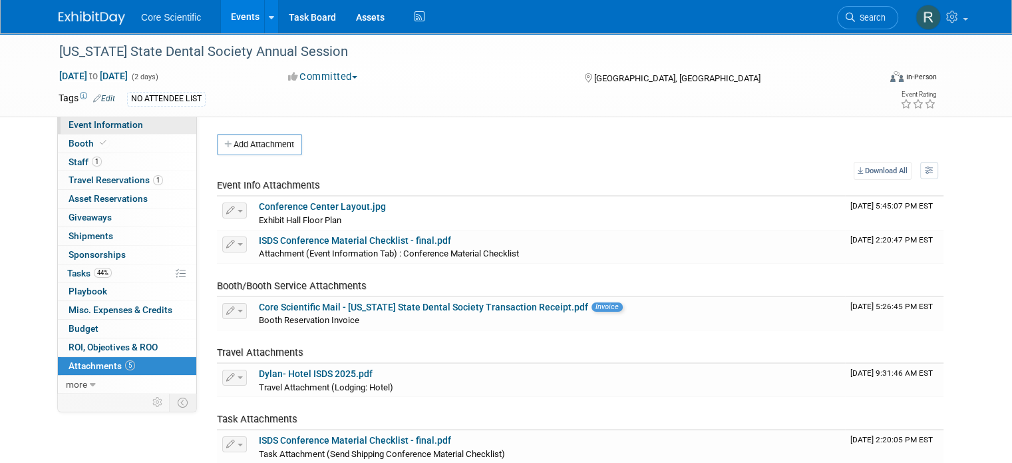
click at [114, 127] on span "Event Information" at bounding box center [106, 124] width 75 height 11
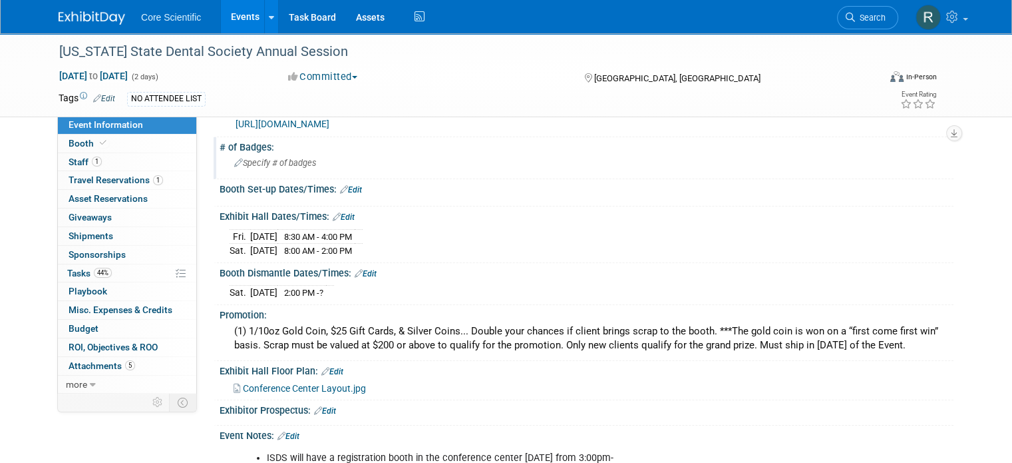
scroll to position [200, 0]
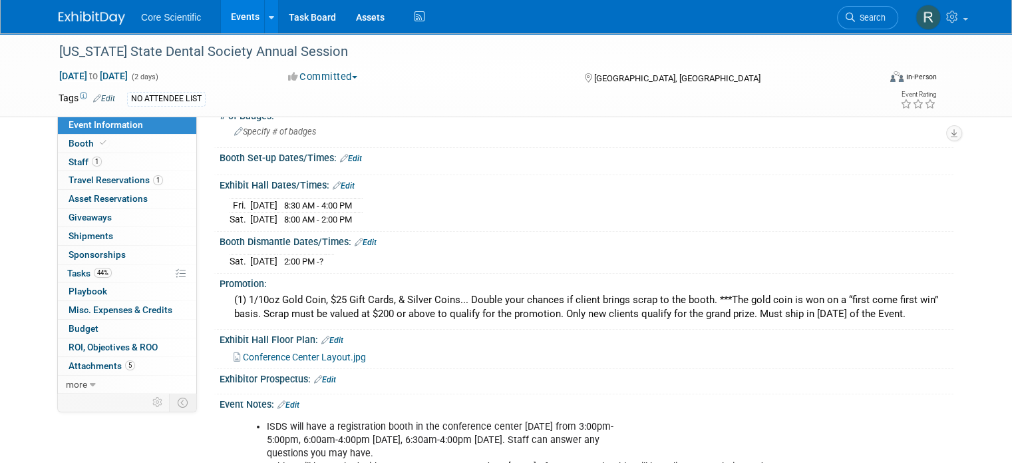
click at [338, 356] on span "Conference Center Layout.jpg" at bounding box center [304, 356] width 123 height 11
click at [78, 21] on img at bounding box center [92, 17] width 67 height 13
